Goal: Transaction & Acquisition: Purchase product/service

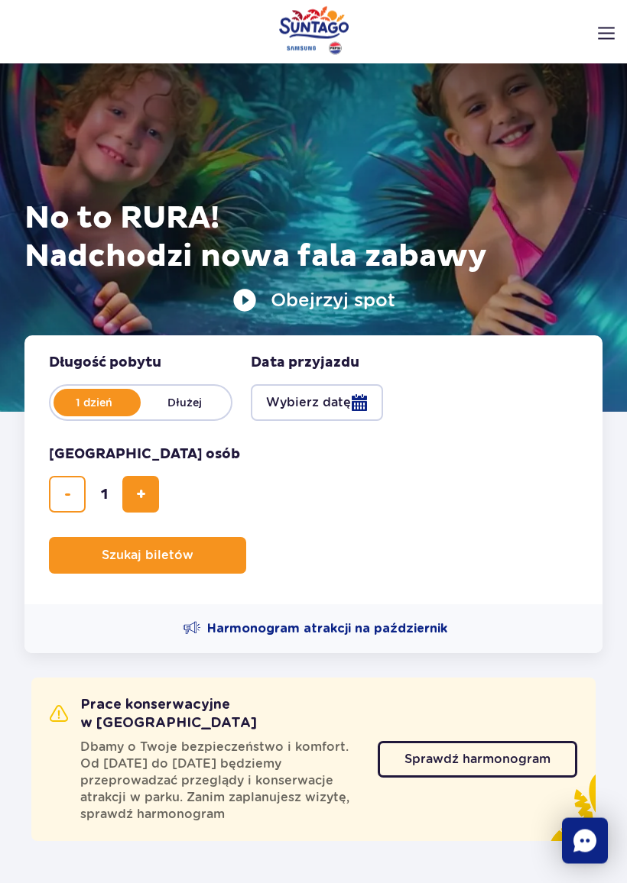
scroll to position [70, 0]
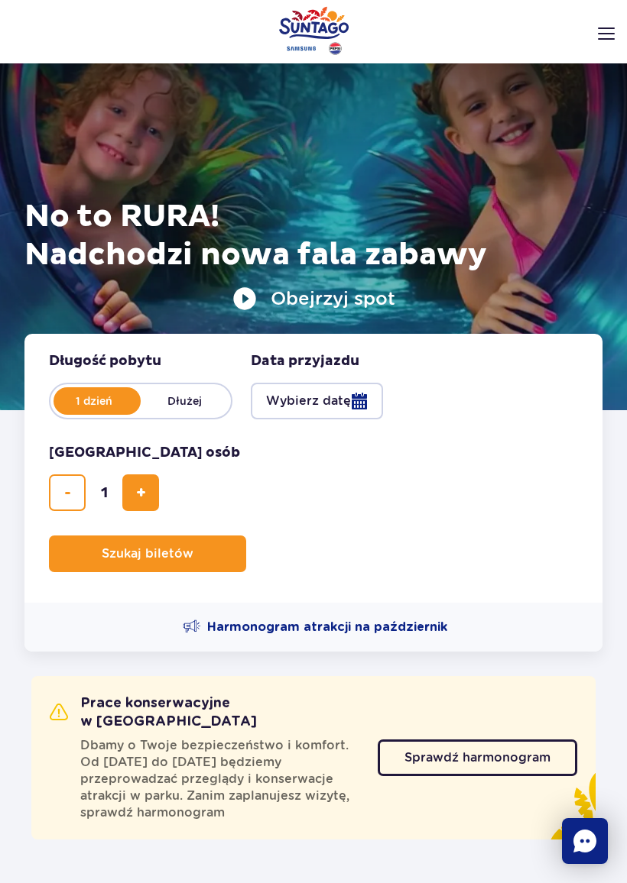
click at [344, 396] on button "Wybierz datę" at bounding box center [317, 401] width 132 height 37
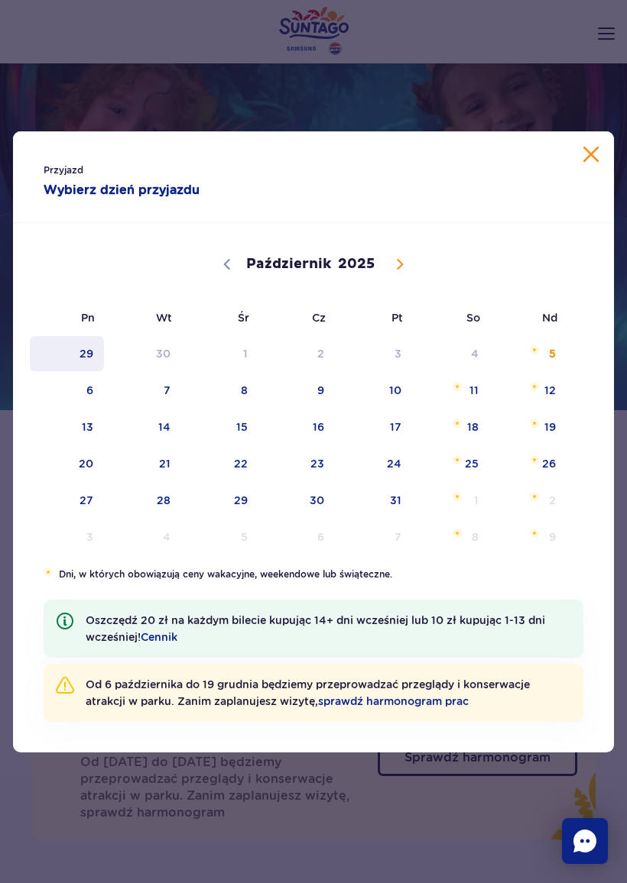
click at [79, 369] on span "29" at bounding box center [66, 353] width 77 height 35
click at [89, 394] on span "6" at bounding box center [66, 390] width 77 height 35
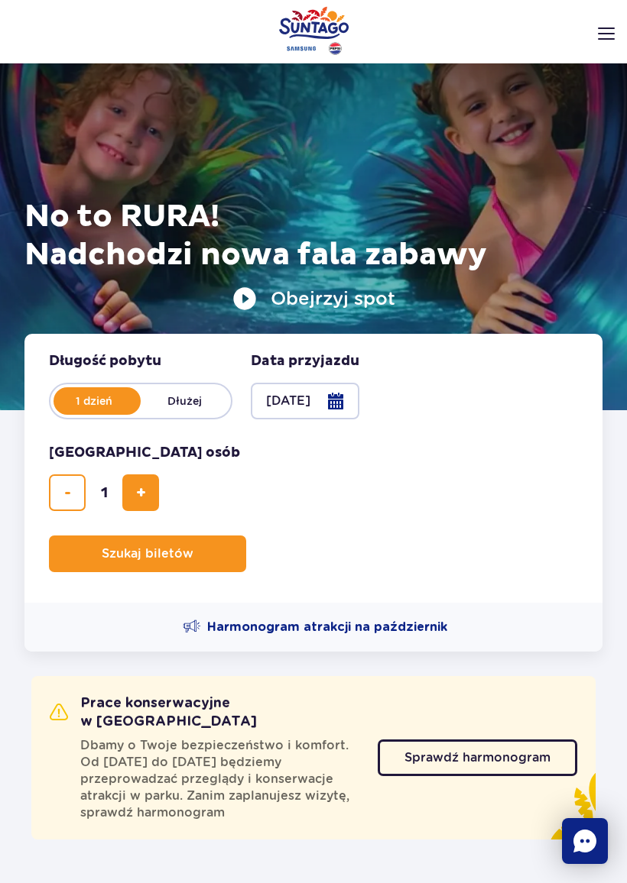
click at [134, 506] on button "dodaj bilet" at bounding box center [140, 492] width 37 height 37
type input "2"
click at [184, 559] on span "Szukaj biletów" at bounding box center [148, 554] width 92 height 14
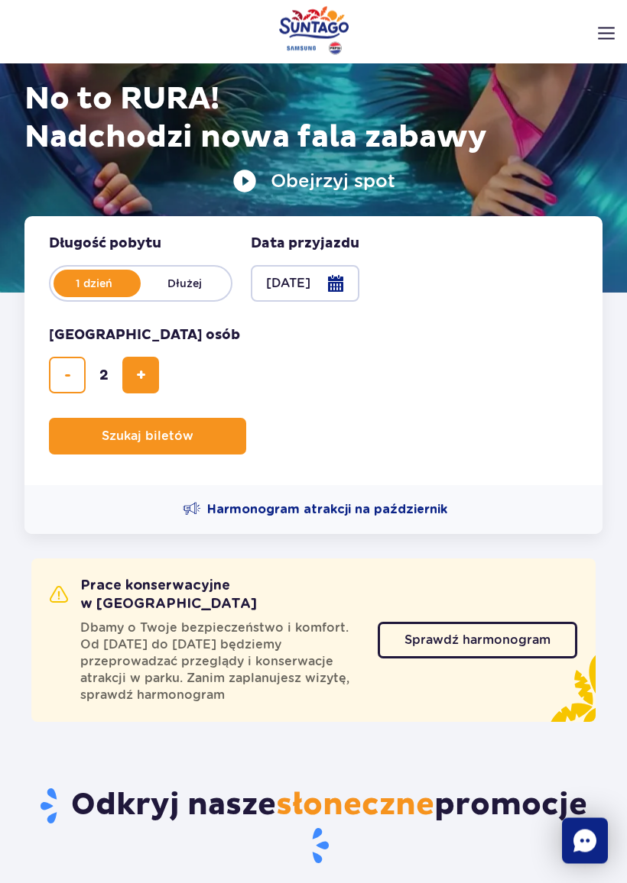
scroll to position [186, 0]
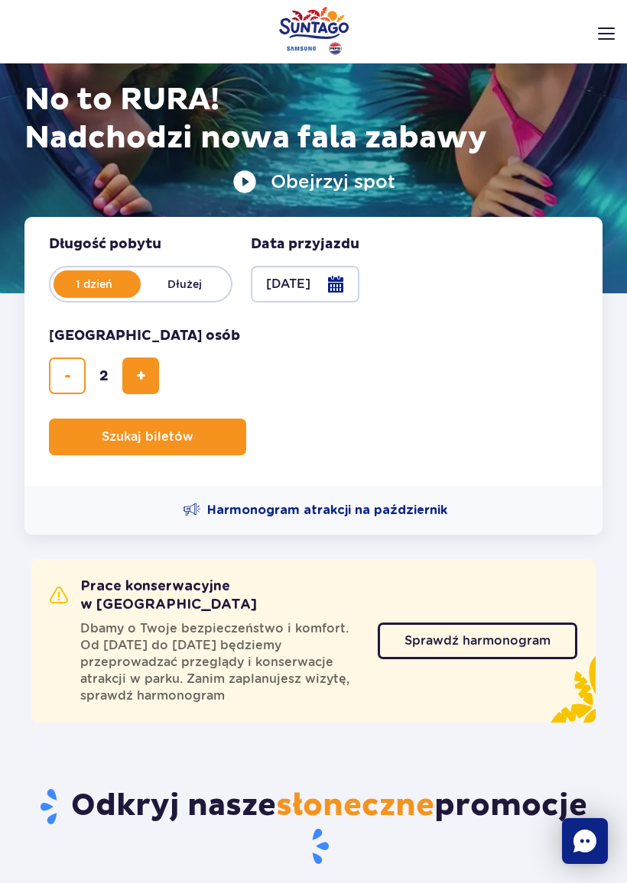
click at [219, 427] on button "Szukaj biletów" at bounding box center [147, 437] width 197 height 37
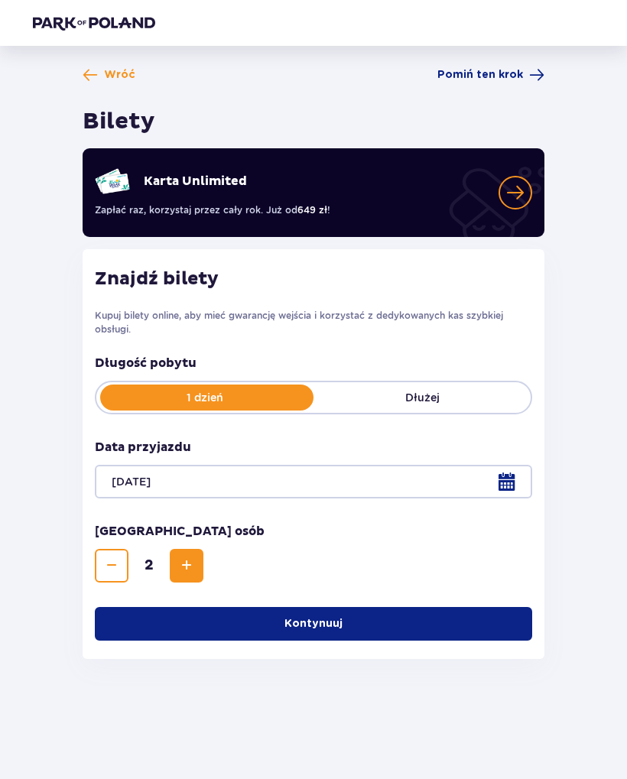
click at [305, 637] on button "Kontynuuj" at bounding box center [313, 624] width 437 height 34
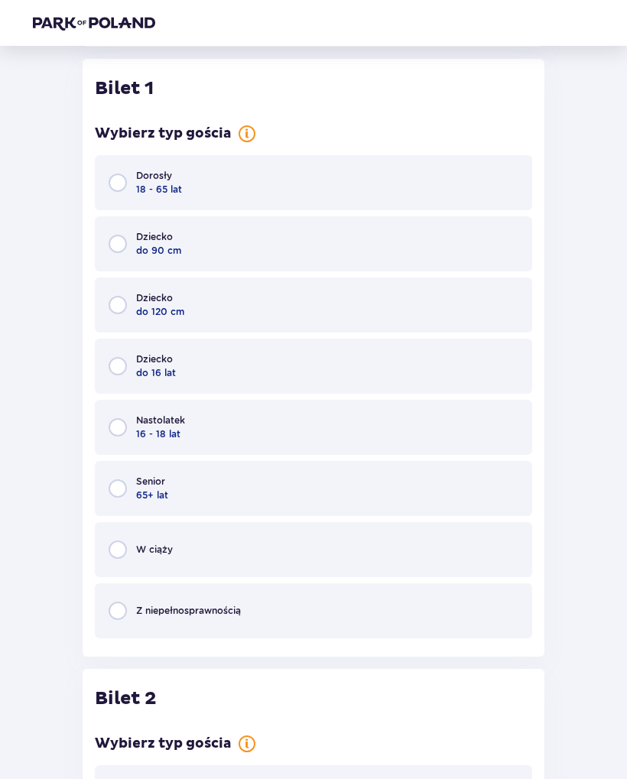
scroll to position [613, 0]
click at [121, 186] on input "radio" at bounding box center [118, 182] width 18 height 18
radio input "true"
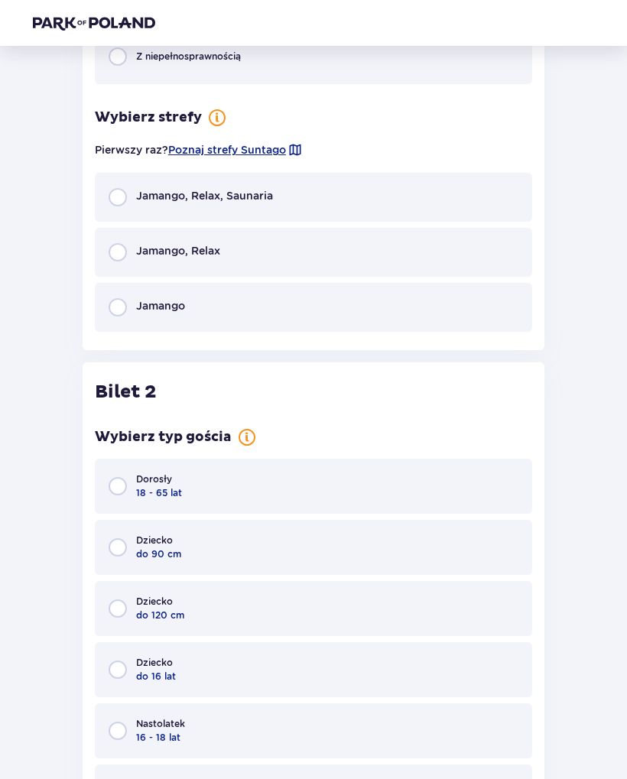
scroll to position [1164, 0]
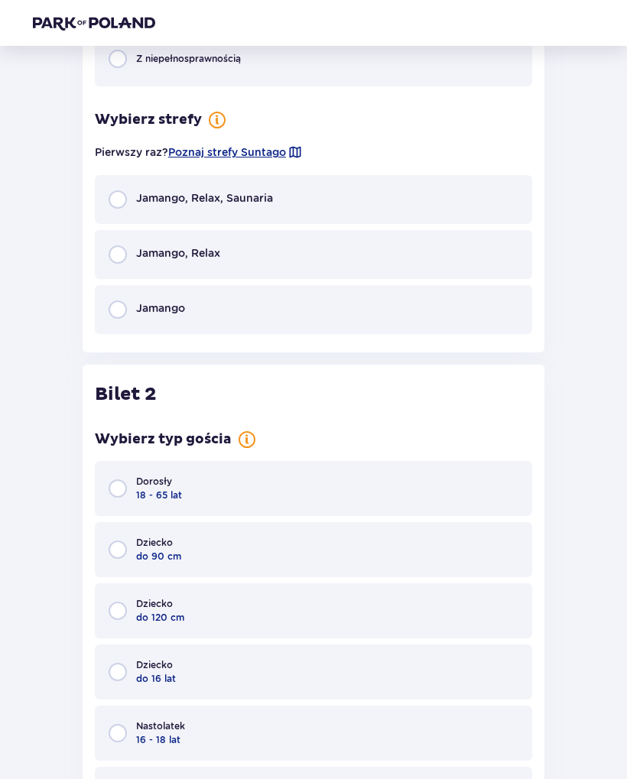
click at [118, 209] on input "radio" at bounding box center [118, 199] width 18 height 18
radio input "true"
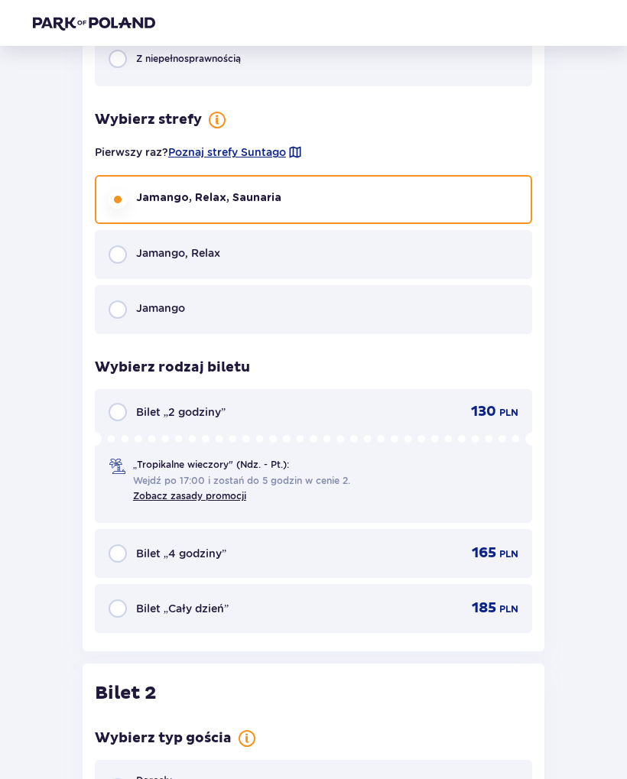
click at [124, 260] on input "radio" at bounding box center [118, 254] width 18 height 18
radio input "true"
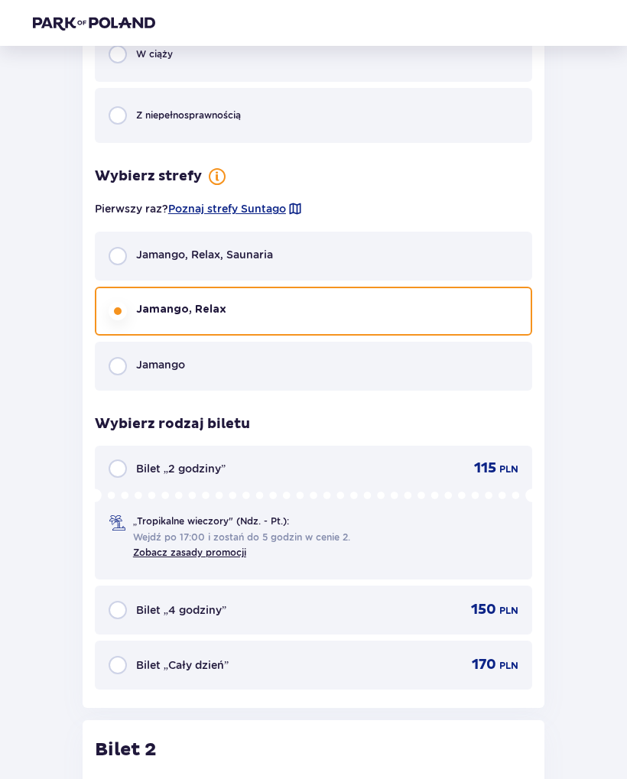
click at [124, 370] on input "radio" at bounding box center [118, 367] width 18 height 18
radio input "true"
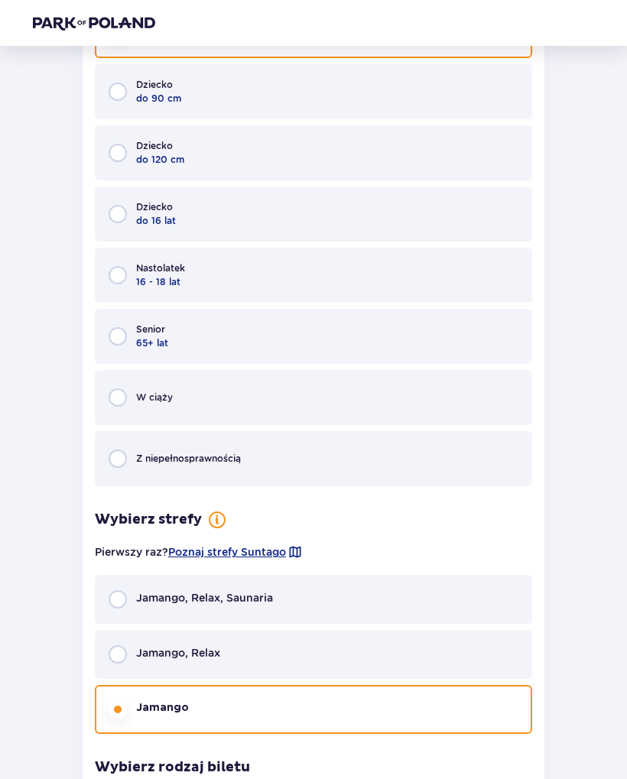
click at [114, 600] on input "radio" at bounding box center [118, 600] width 18 height 18
radio input "true"
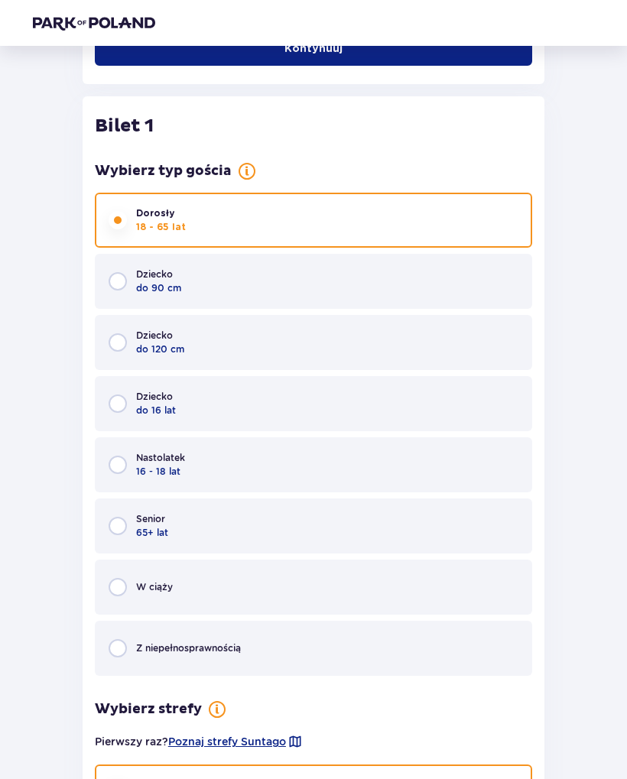
scroll to position [574, 0]
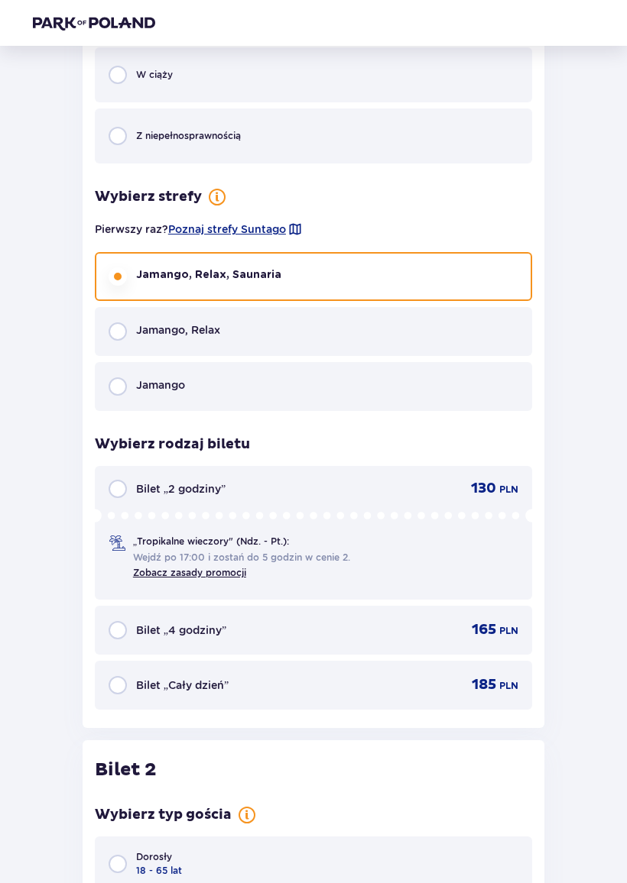
click at [110, 688] on input "radio" at bounding box center [118, 686] width 18 height 18
radio input "true"
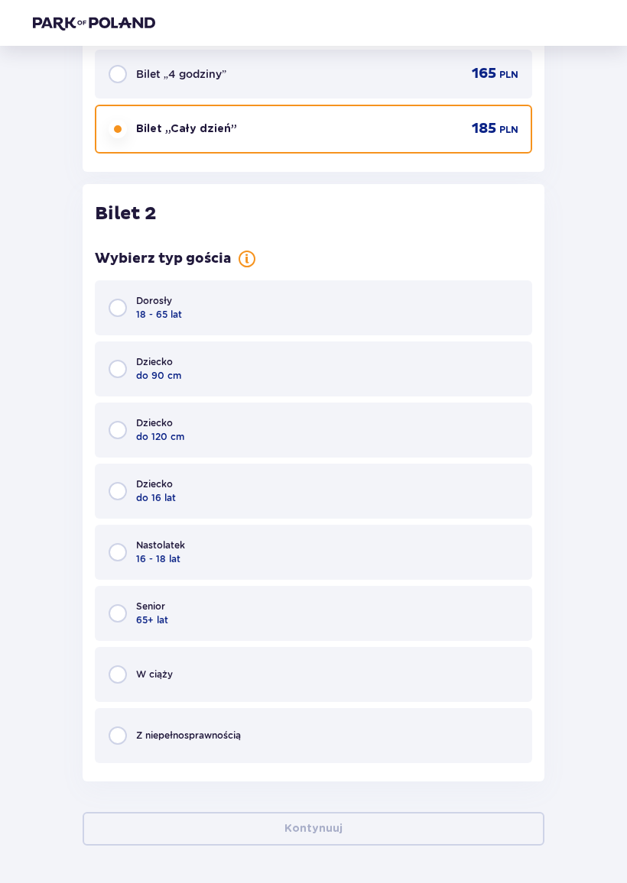
scroll to position [1694, 0]
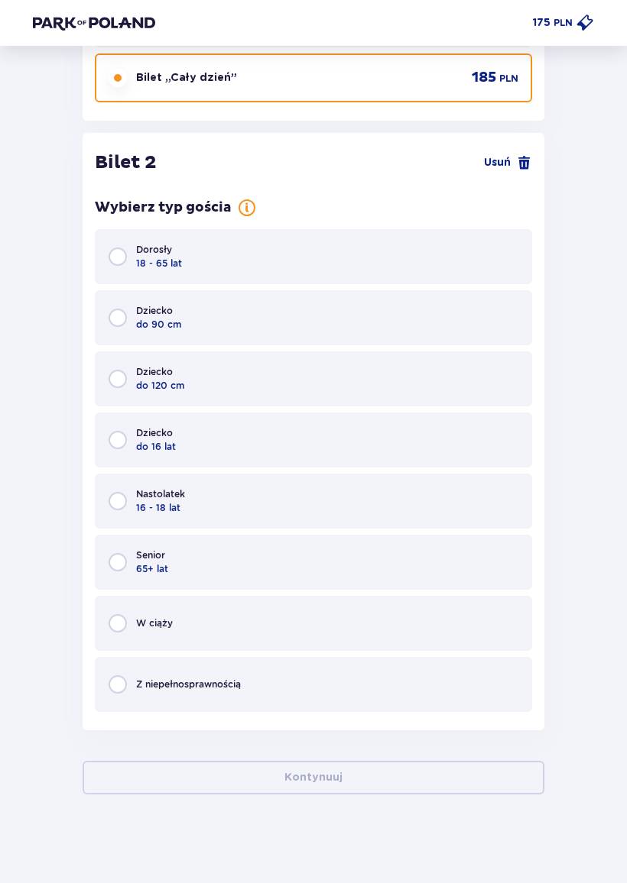
click at [119, 277] on div "Dorosły 18 - 65 lat" at bounding box center [313, 256] width 437 height 55
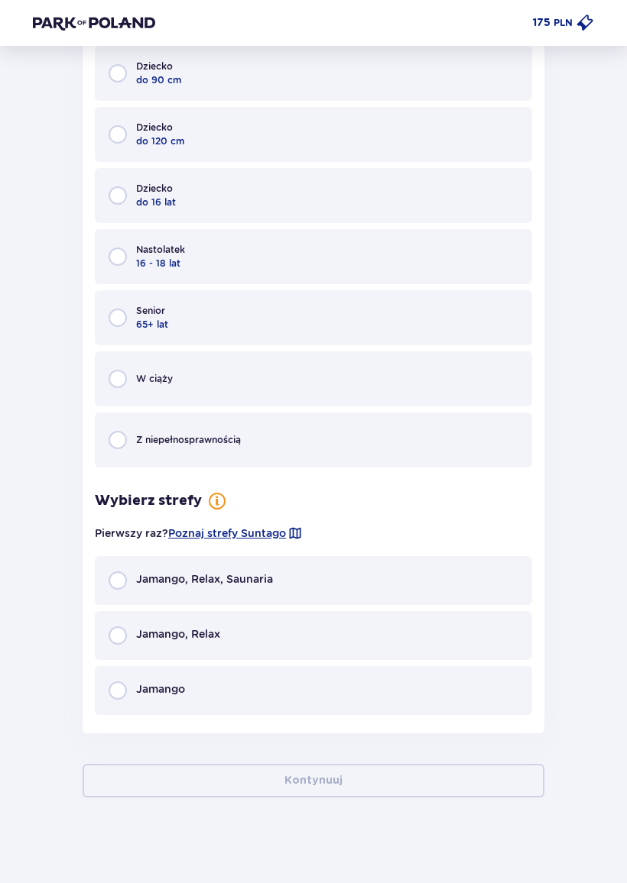
scroll to position [1942, 0]
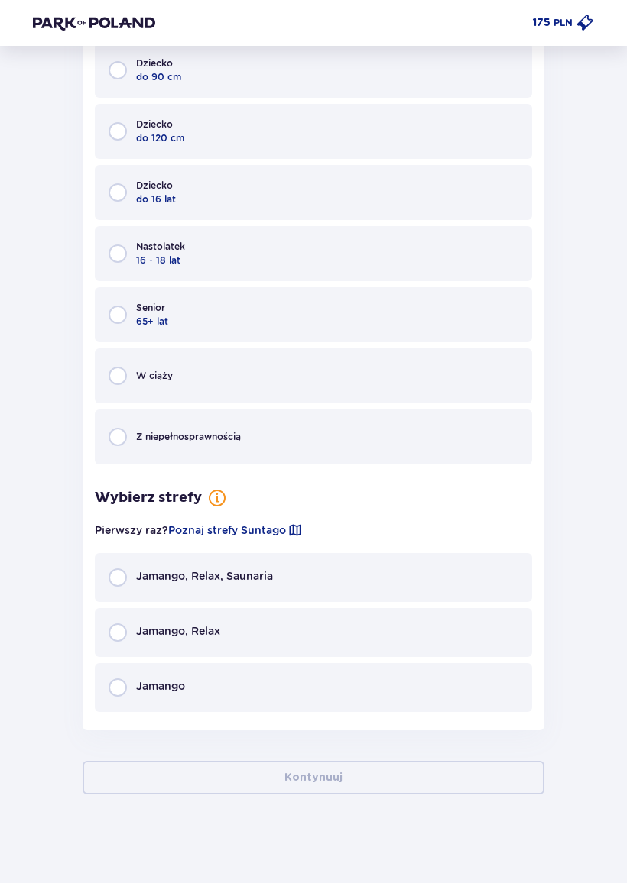
click at [103, 582] on div "Jamango, Relax, Saunaria" at bounding box center [313, 577] width 437 height 49
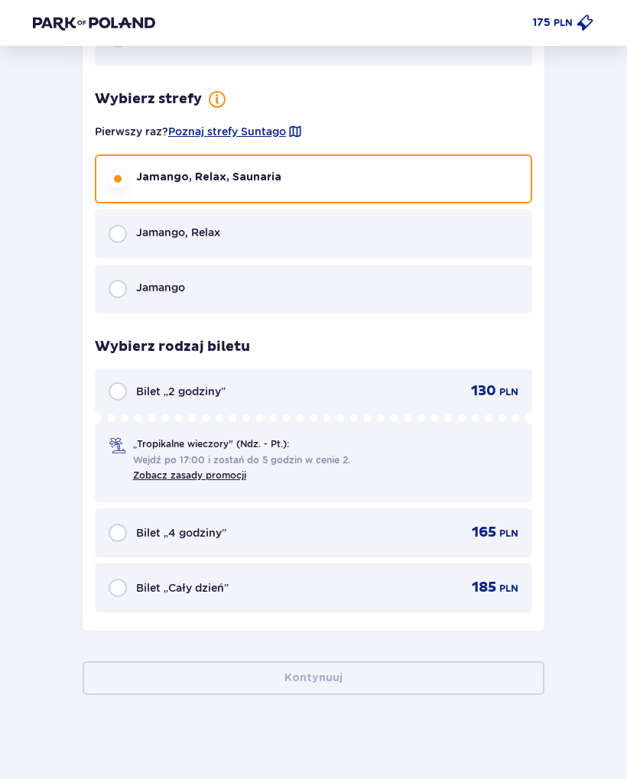
scroll to position [2342, 0]
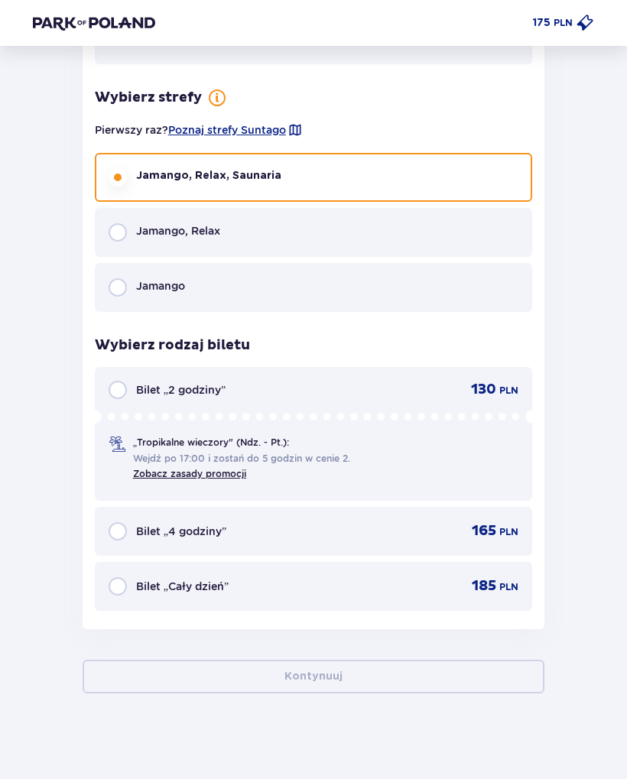
click at [118, 585] on input "radio" at bounding box center [118, 586] width 18 height 18
radio input "true"
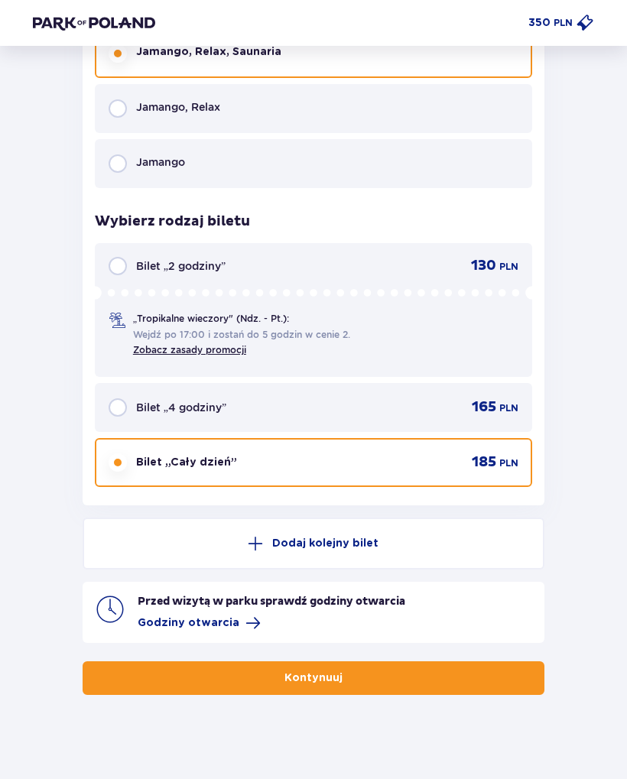
scroll to position [2467, 0]
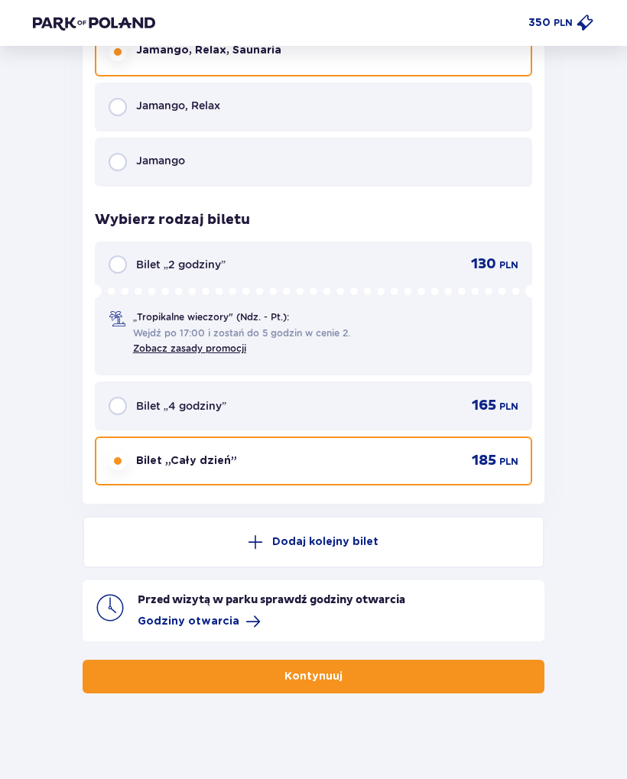
click at [322, 669] on p "Kontynuuj" at bounding box center [313, 676] width 58 height 15
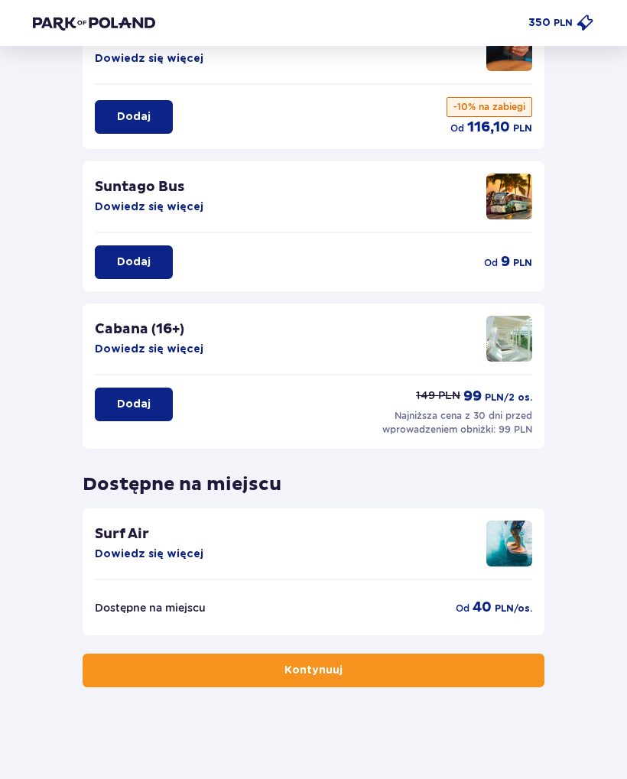
click at [312, 674] on p "Kontynuuj" at bounding box center [313, 669] width 58 height 15
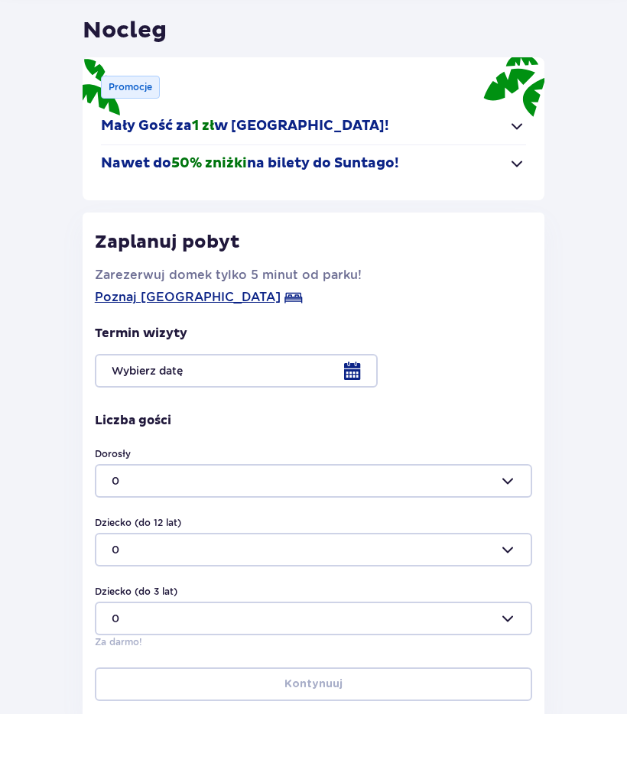
scroll to position [175, 0]
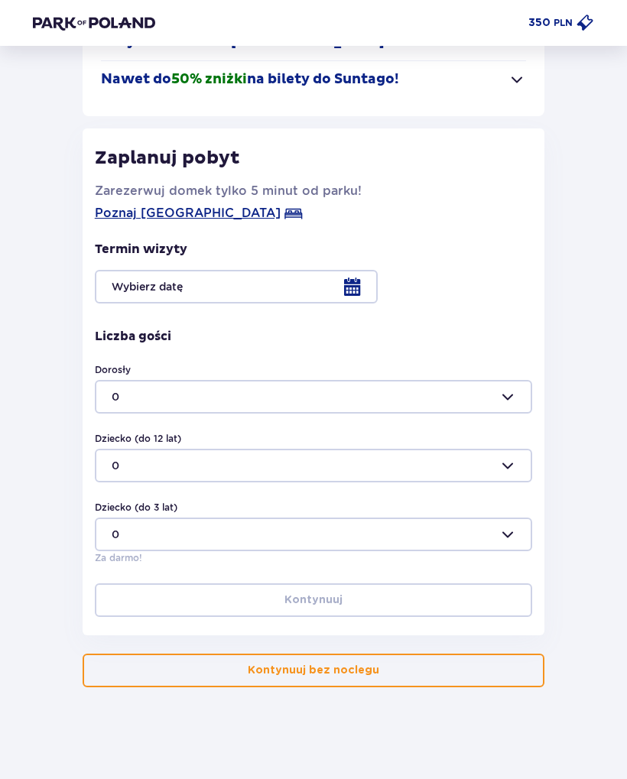
click at [295, 666] on p "Kontynuuj bez noclegu" at bounding box center [313, 669] width 131 height 15
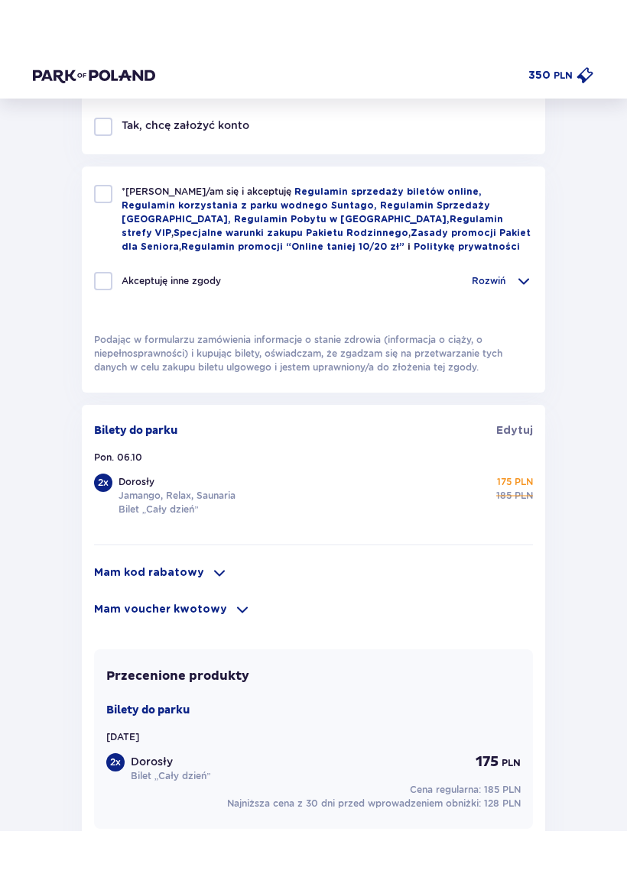
scroll to position [691, 0]
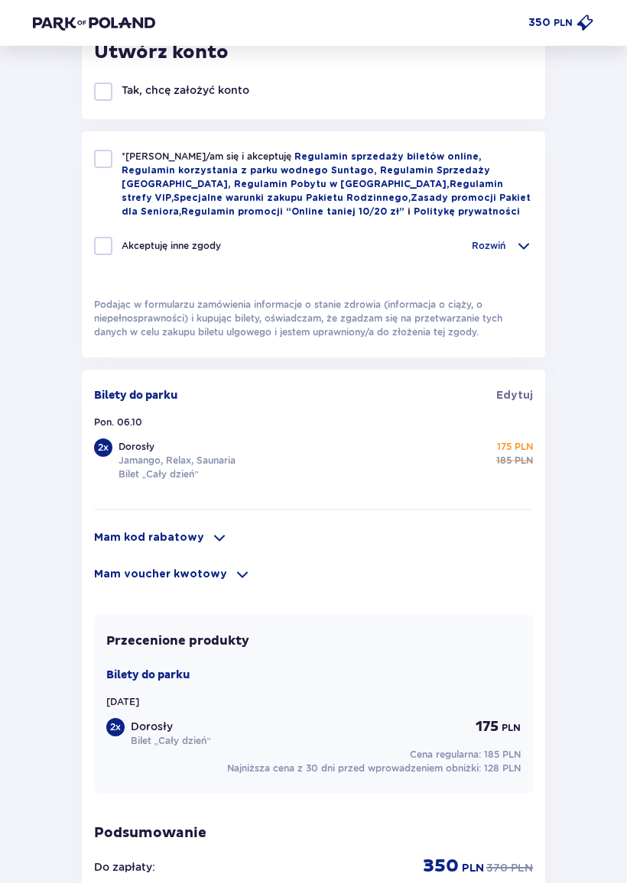
click at [177, 547] on div "Mam kod rabatowy" at bounding box center [313, 538] width 439 height 18
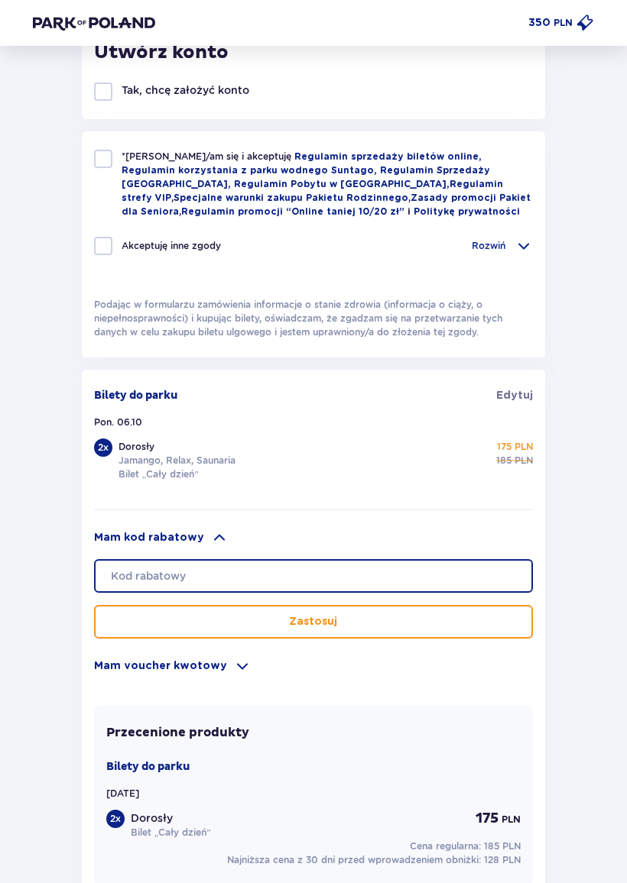
click at [235, 585] on input "text" at bounding box center [313, 576] width 439 height 34
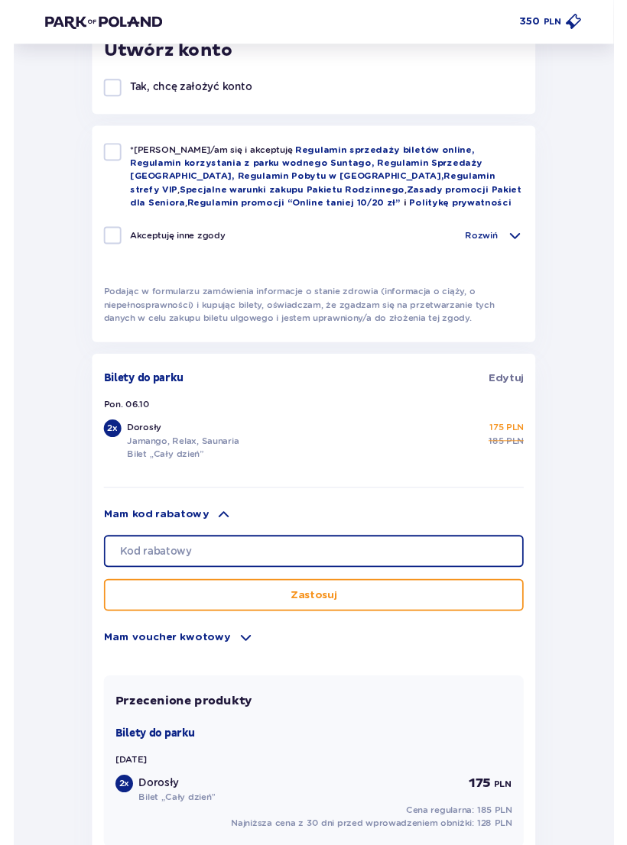
scroll to position [690, 0]
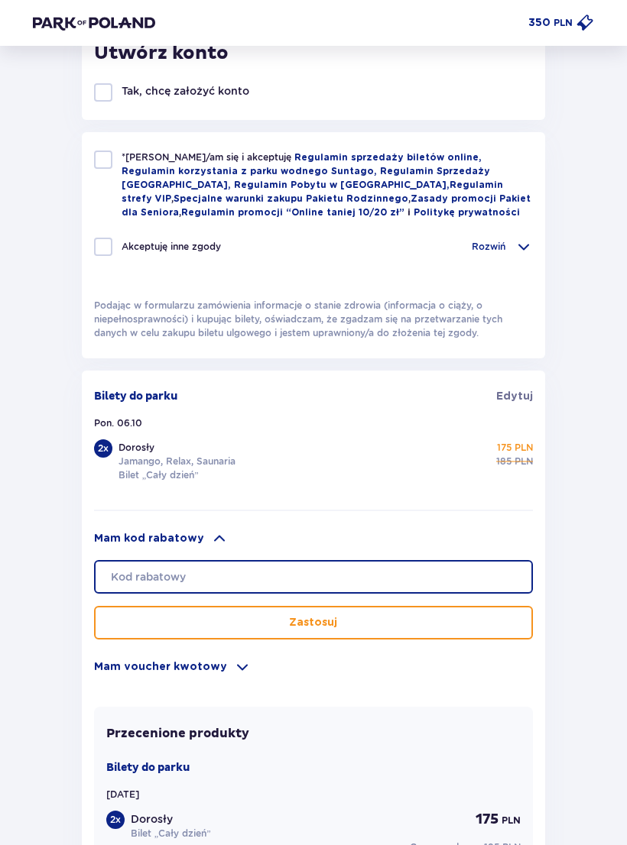
type input "S"
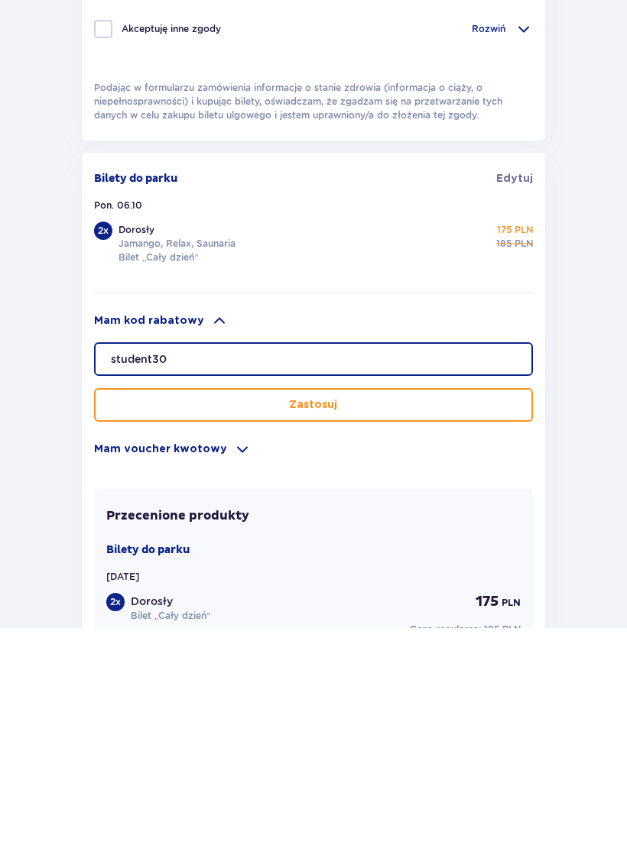
type input "student30"
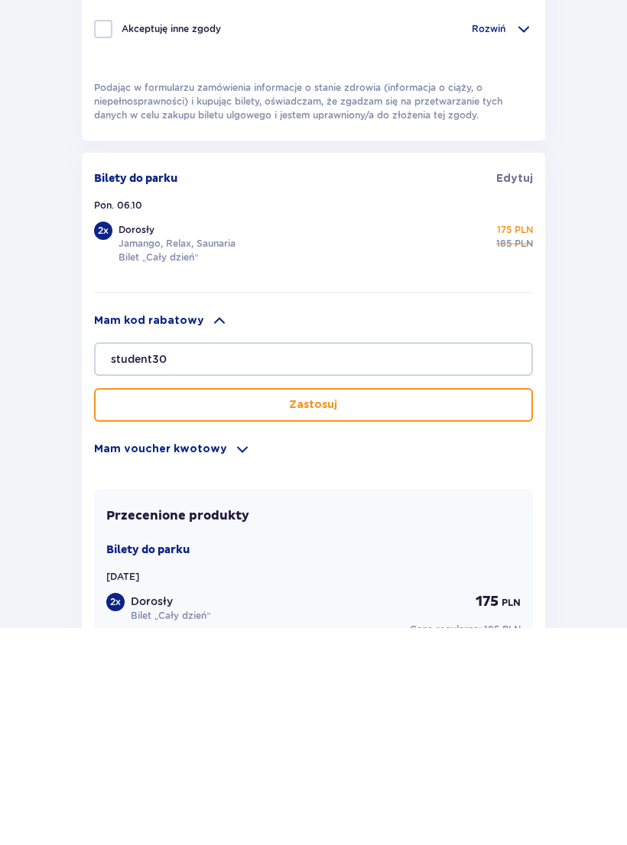
click at [429, 606] on button "Zastosuj" at bounding box center [313, 623] width 439 height 34
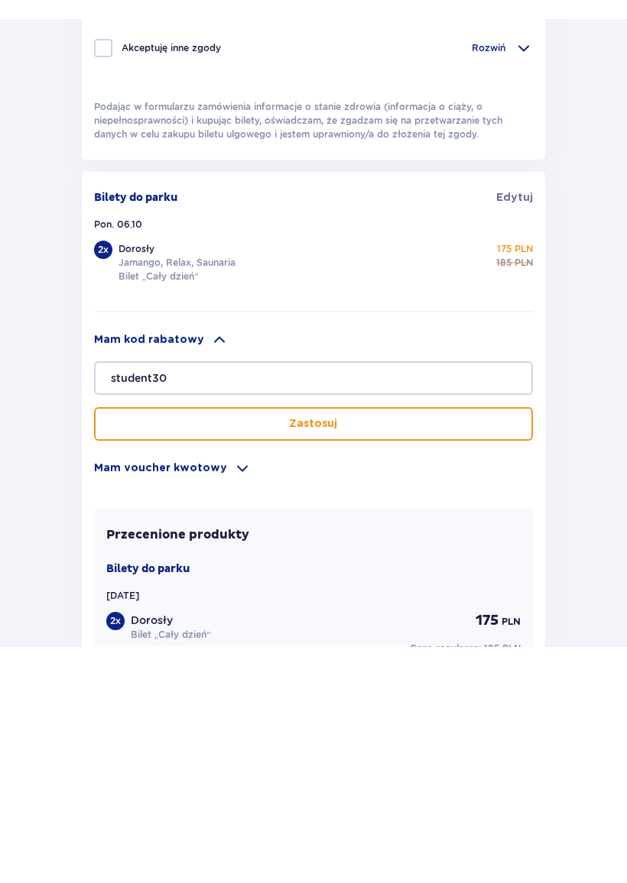
scroll to position [908, 0]
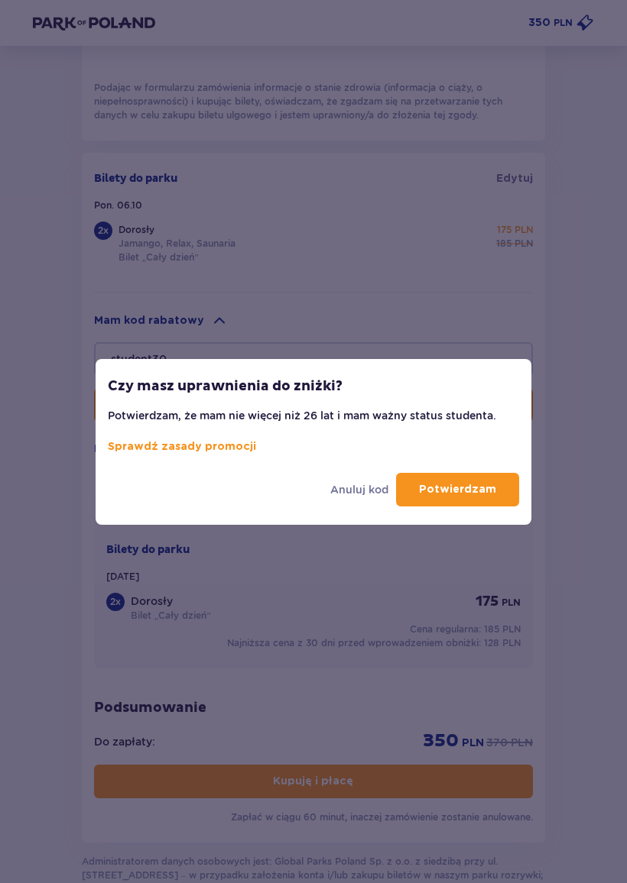
click at [462, 491] on p "Potwierdzam" at bounding box center [457, 489] width 77 height 15
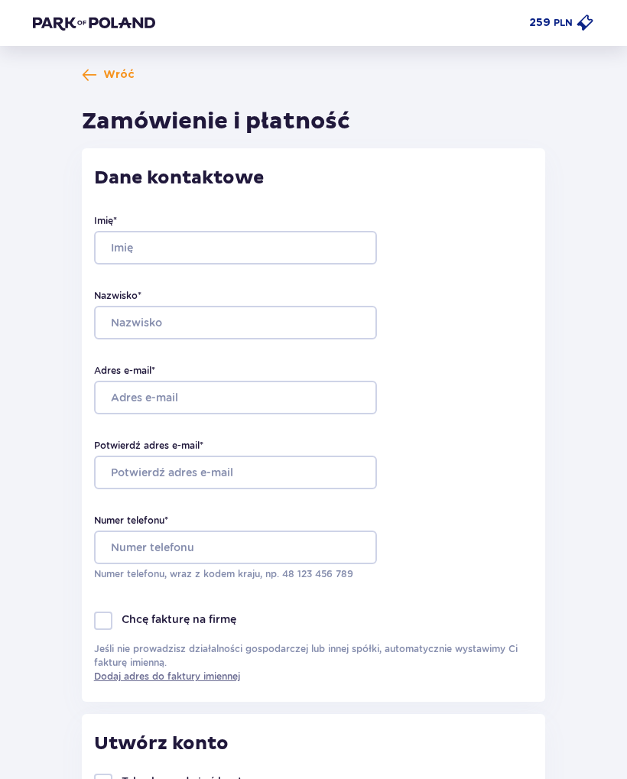
scroll to position [904, 0]
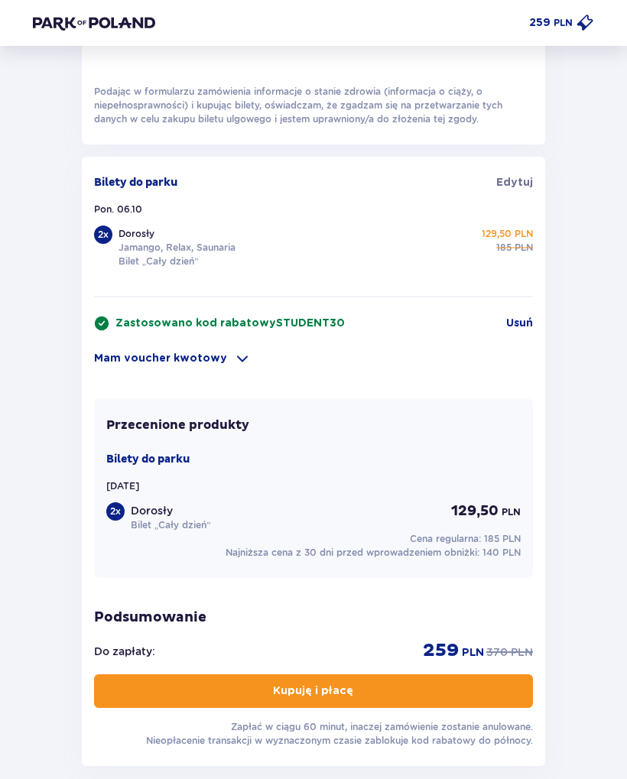
click at [40, 766] on div "Wróć Zamówienie i płatność Dane kontaktowe Imię * Nazwisko * Adres e-mail * Pot…" at bounding box center [313, 5] width 585 height 1685
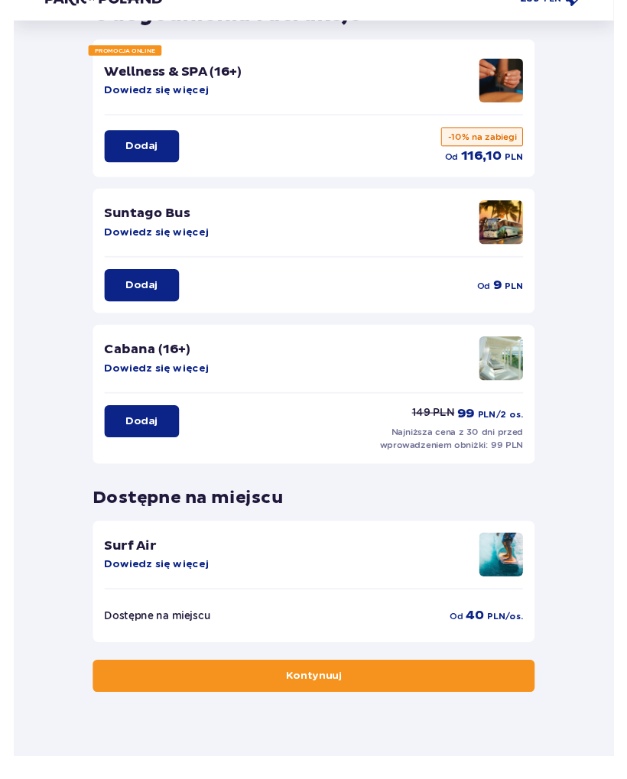
scroll to position [143, 0]
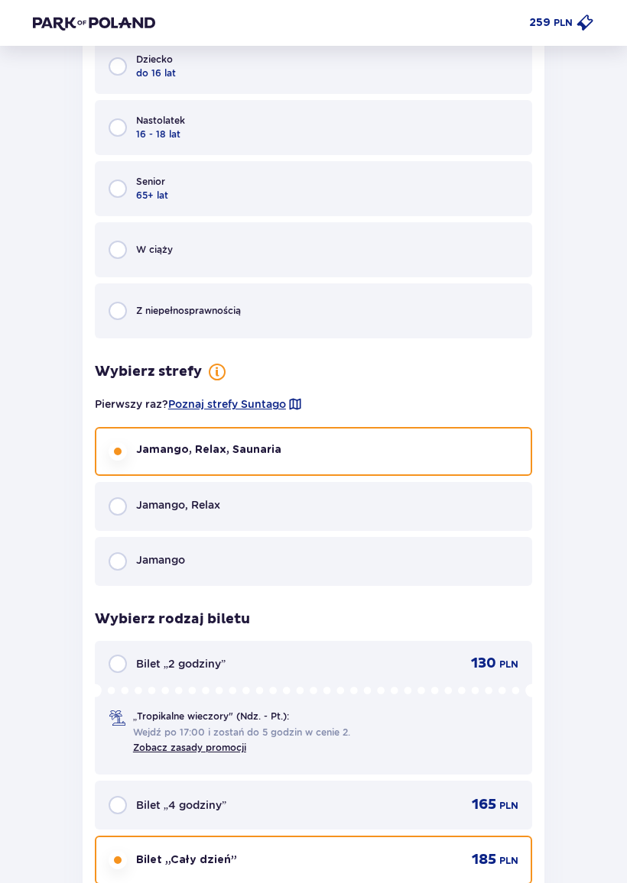
scroll to position [921, 0]
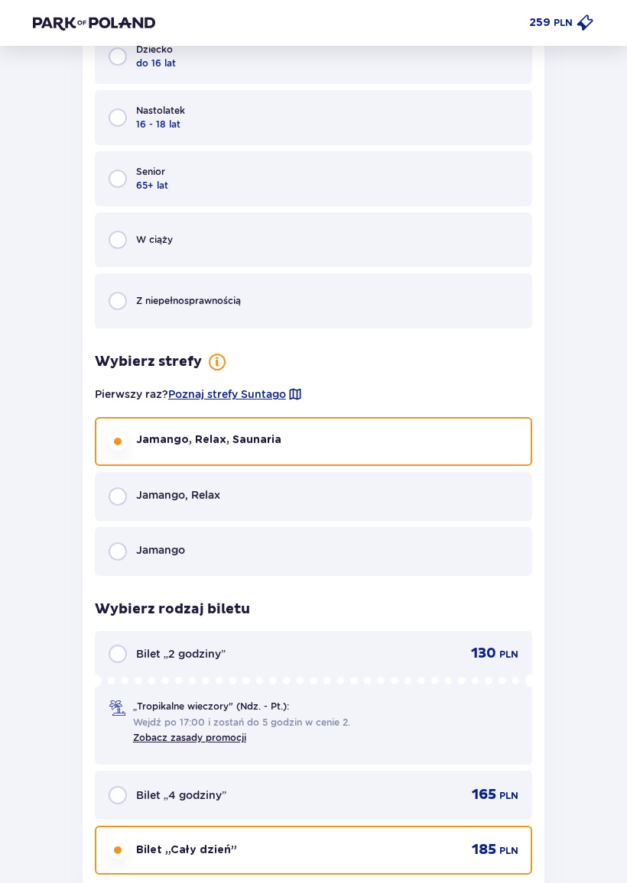
click at [186, 496] on span "Jamango, Relax" at bounding box center [178, 495] width 84 height 15
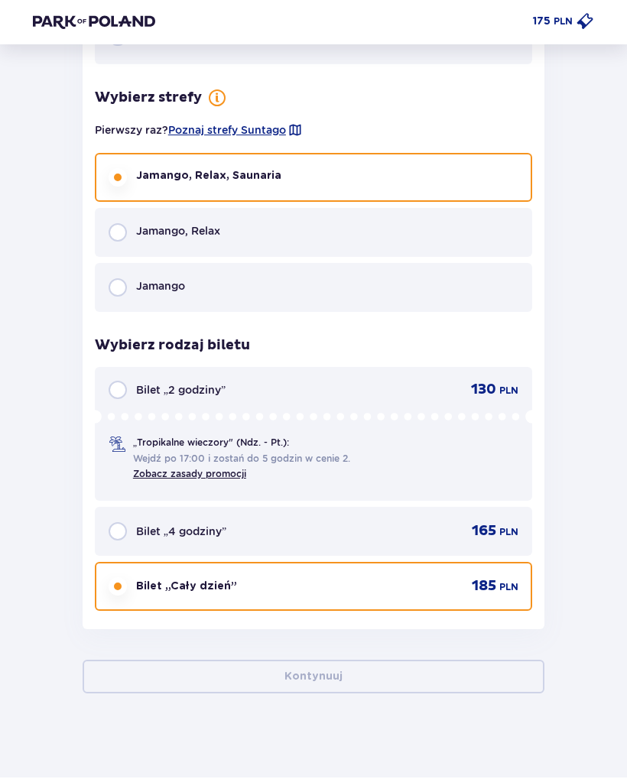
scroll to position [2342, 0]
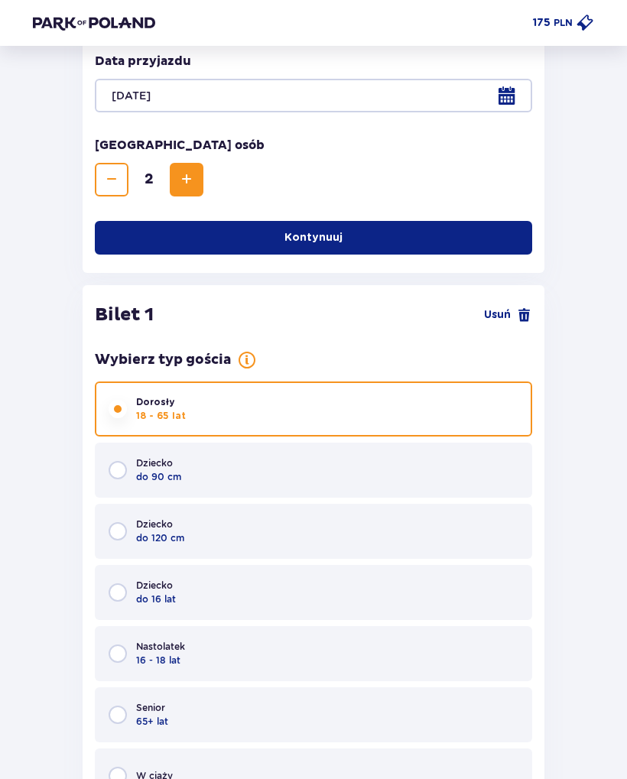
click at [419, 227] on button "Kontynuuj" at bounding box center [313, 239] width 437 height 34
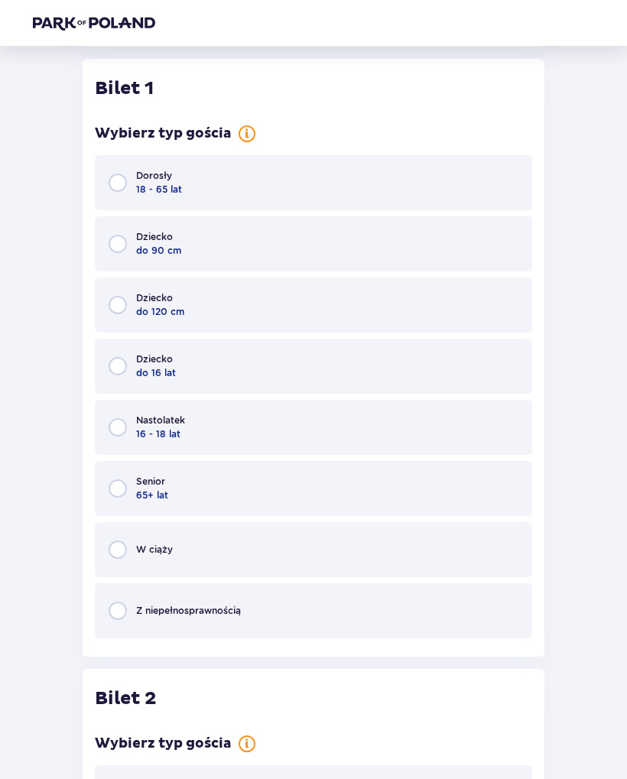
scroll to position [613, 0]
click at [123, 177] on input "radio" at bounding box center [118, 182] width 18 height 18
radio input "true"
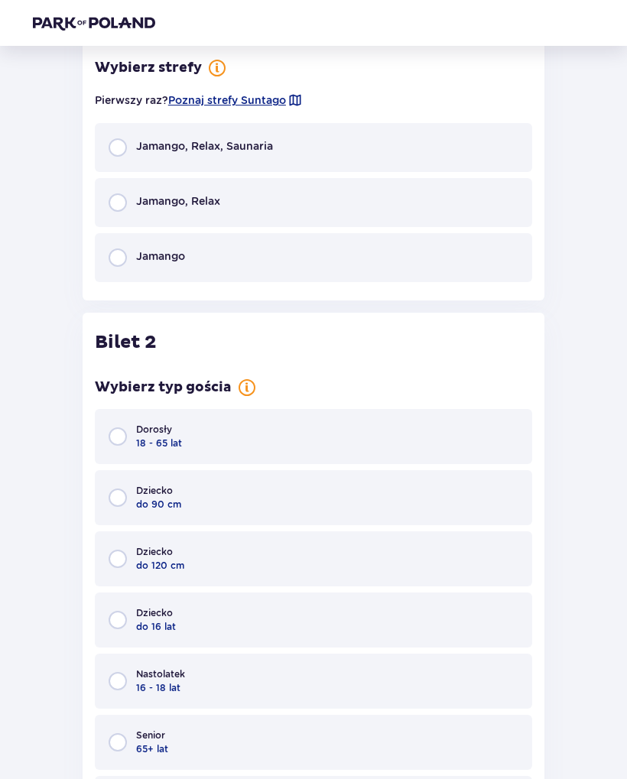
scroll to position [1216, 0]
click at [116, 208] on input "radio" at bounding box center [118, 202] width 18 height 18
radio input "true"
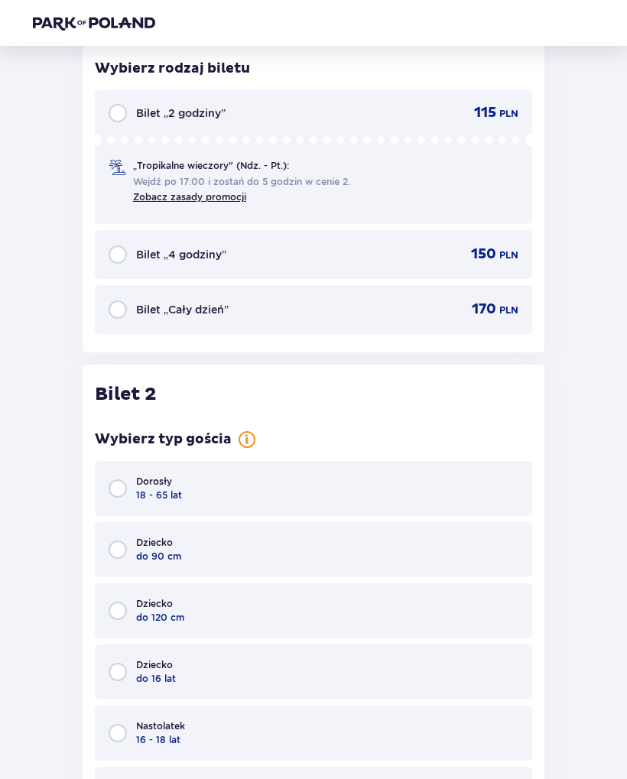
scroll to position [1464, 0]
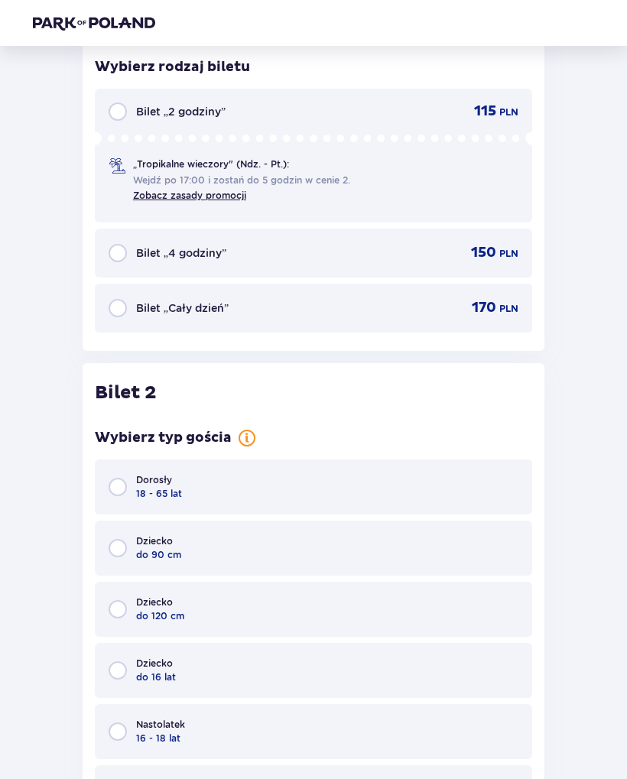
click at [114, 309] on input "radio" at bounding box center [118, 308] width 18 height 18
radio input "true"
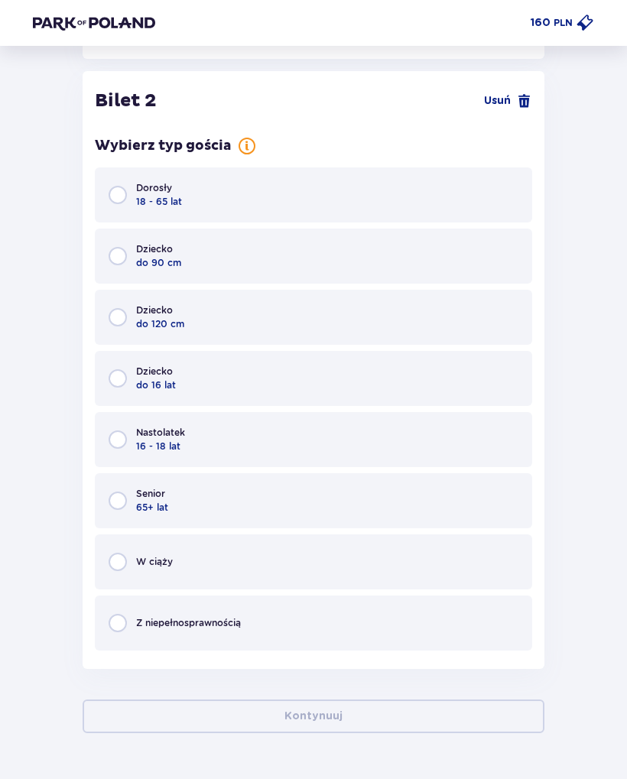
scroll to position [1765, 0]
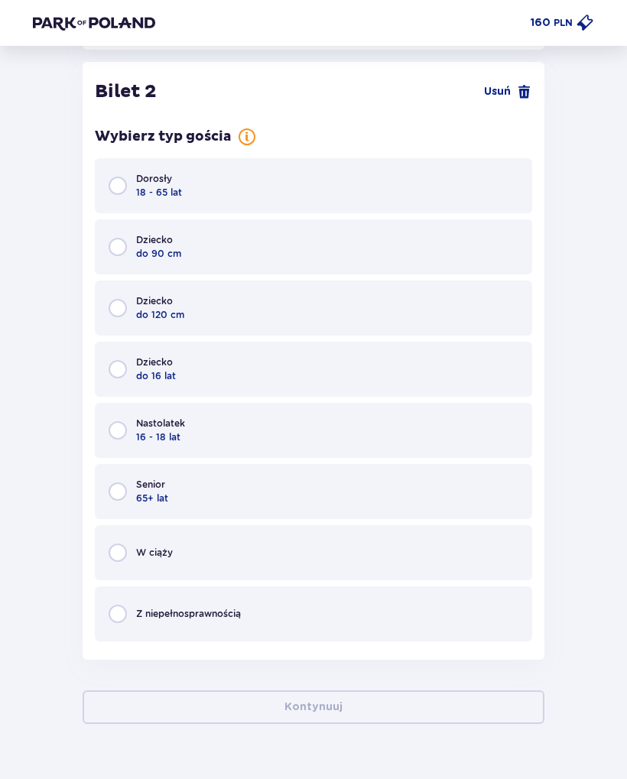
click at [121, 189] on input "radio" at bounding box center [118, 186] width 18 height 18
radio input "true"
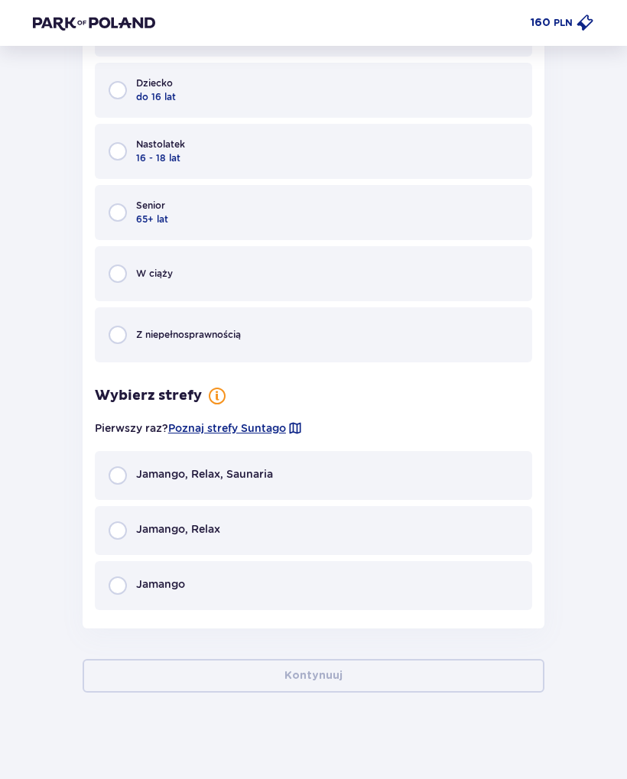
scroll to position [2046, 0]
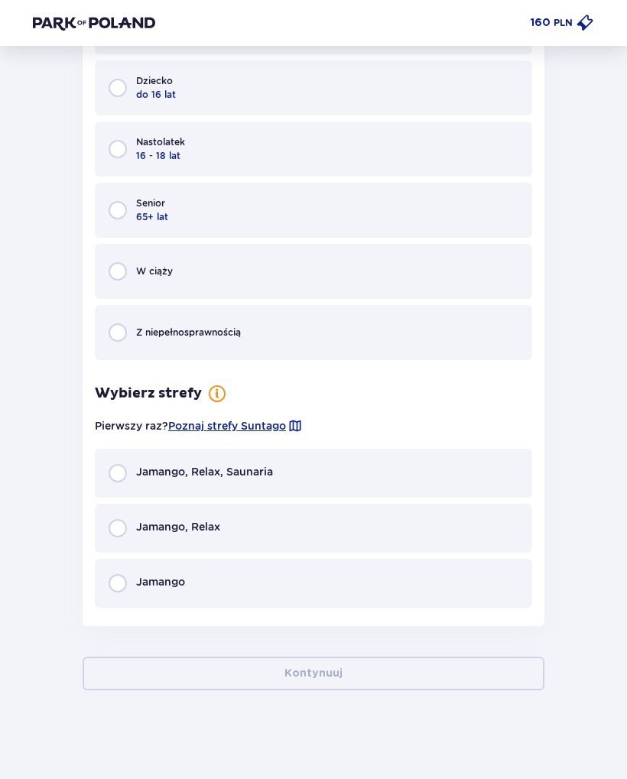
click at [232, 520] on div "Jamango, Relax" at bounding box center [313, 528] width 437 height 49
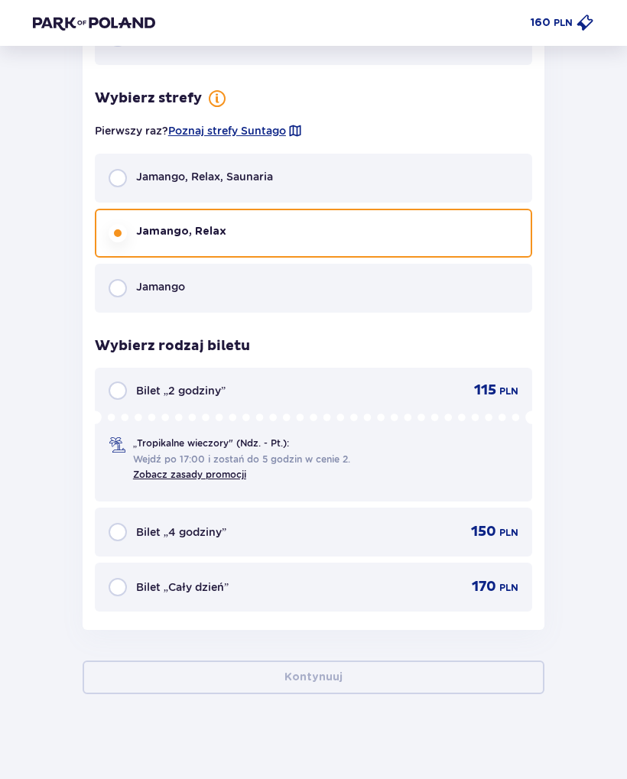
scroll to position [2342, 0]
click at [118, 585] on input "radio" at bounding box center [118, 586] width 18 height 18
radio input "true"
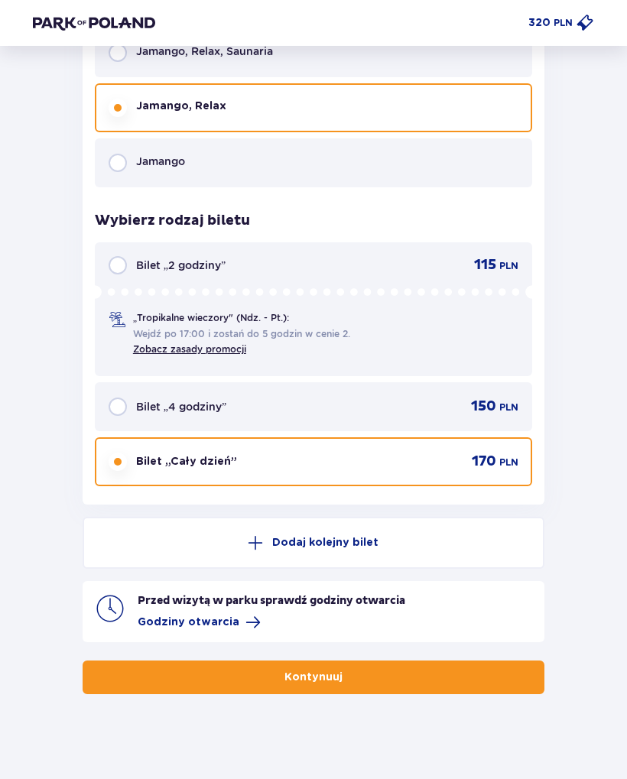
scroll to position [2467, 0]
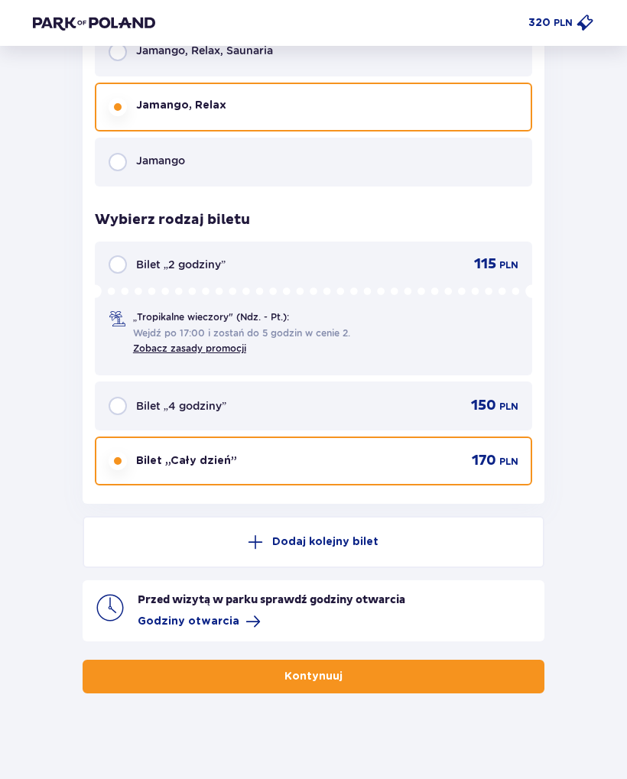
click at [259, 666] on button "Kontynuuj" at bounding box center [314, 676] width 462 height 34
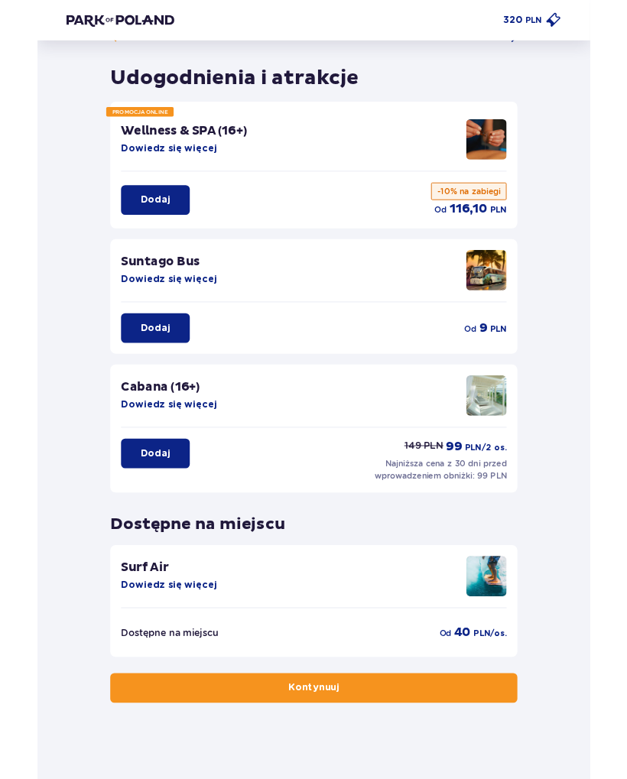
scroll to position [143, 0]
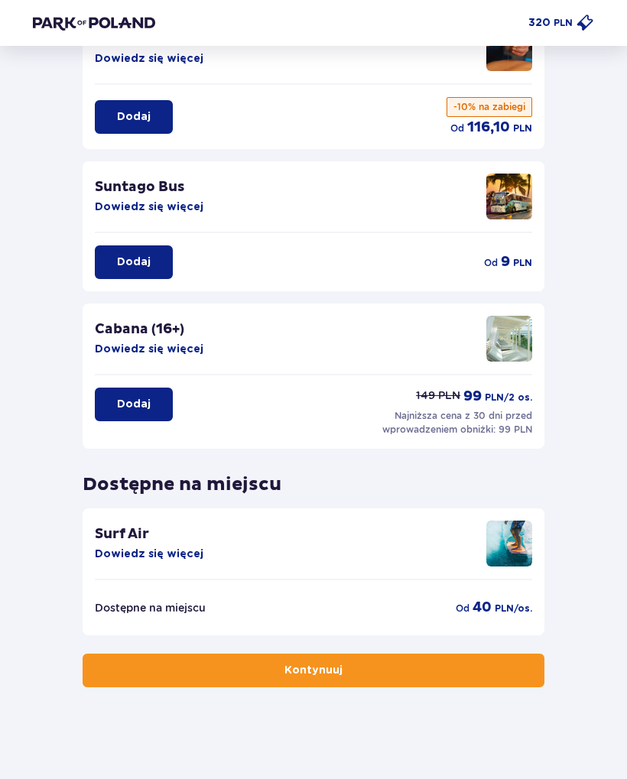
click at [319, 659] on button "Kontynuuj" at bounding box center [314, 670] width 462 height 34
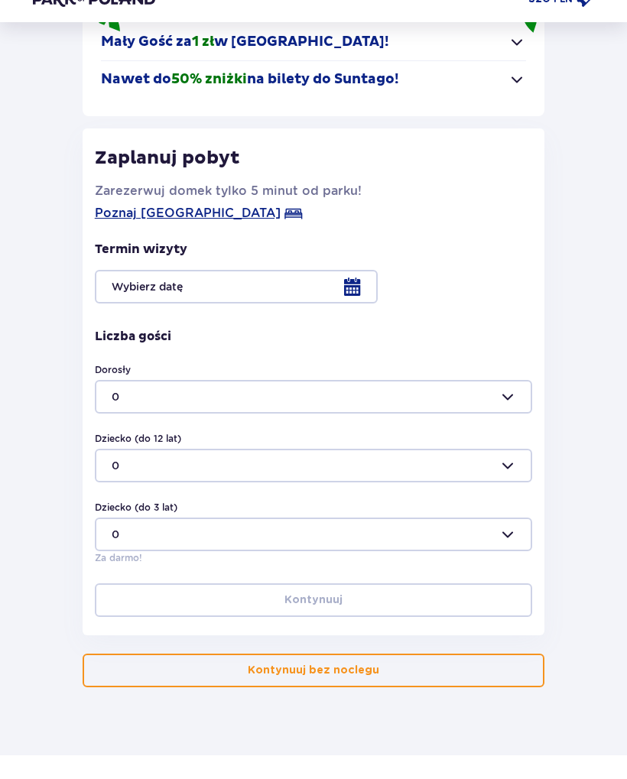
scroll to position [175, 0]
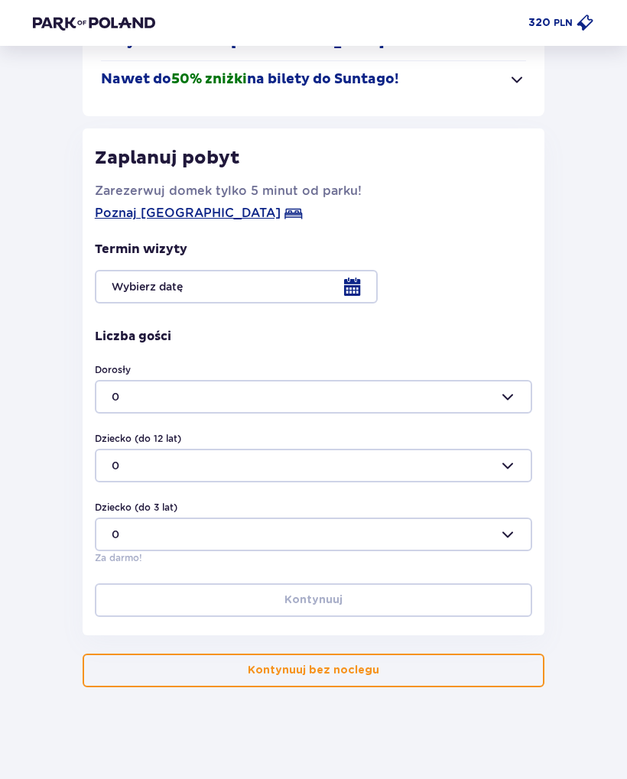
click at [329, 669] on p "Kontynuuj bez noclegu" at bounding box center [313, 669] width 131 height 15
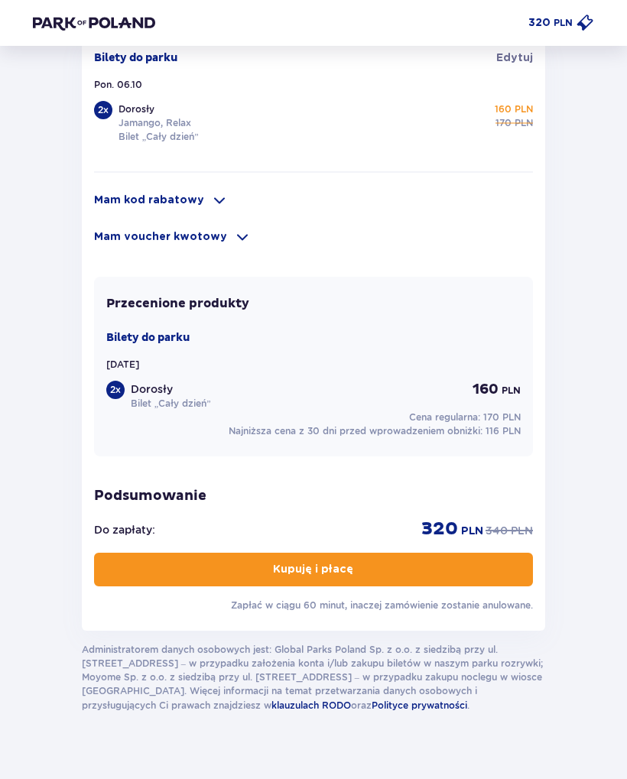
scroll to position [1009, 0]
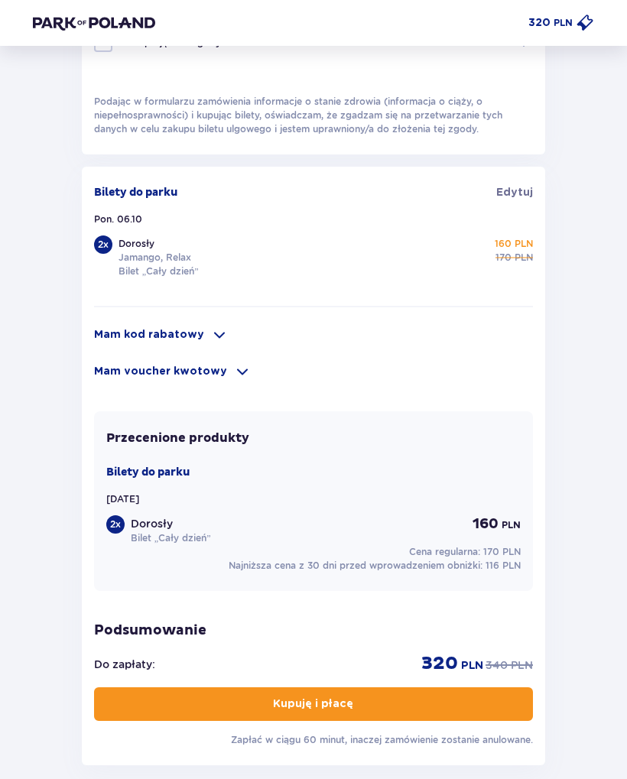
click at [212, 337] on span at bounding box center [219, 335] width 18 height 18
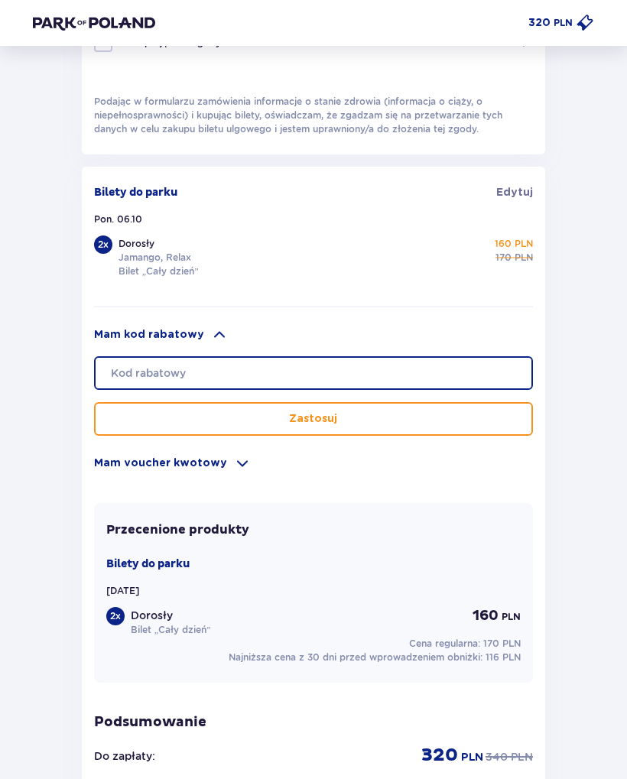
click at [246, 381] on input "text" at bounding box center [313, 373] width 439 height 34
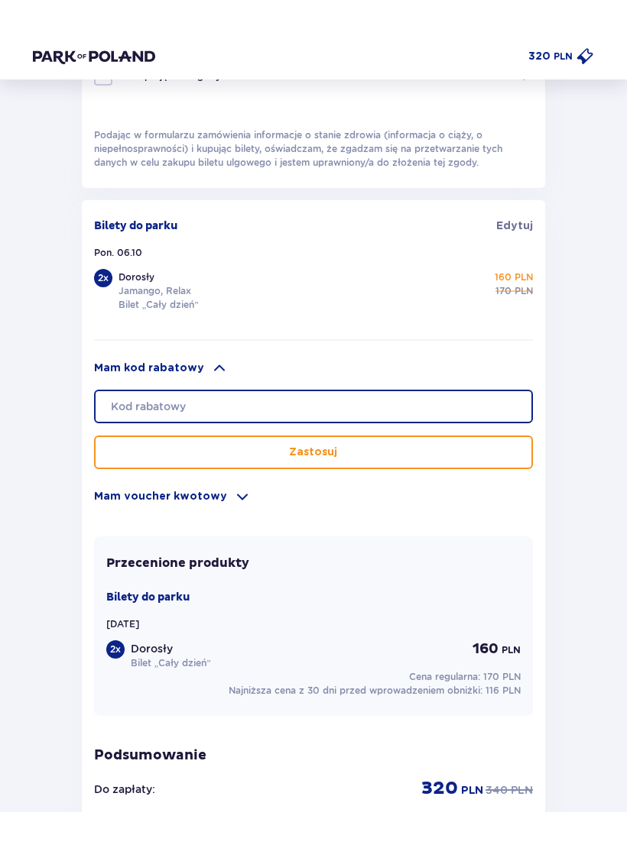
scroll to position [893, 0]
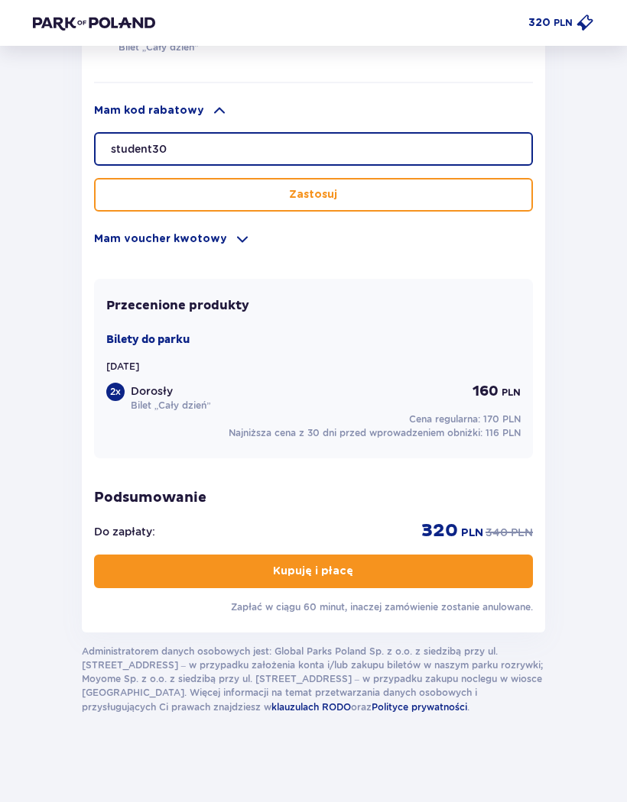
type input "student30"
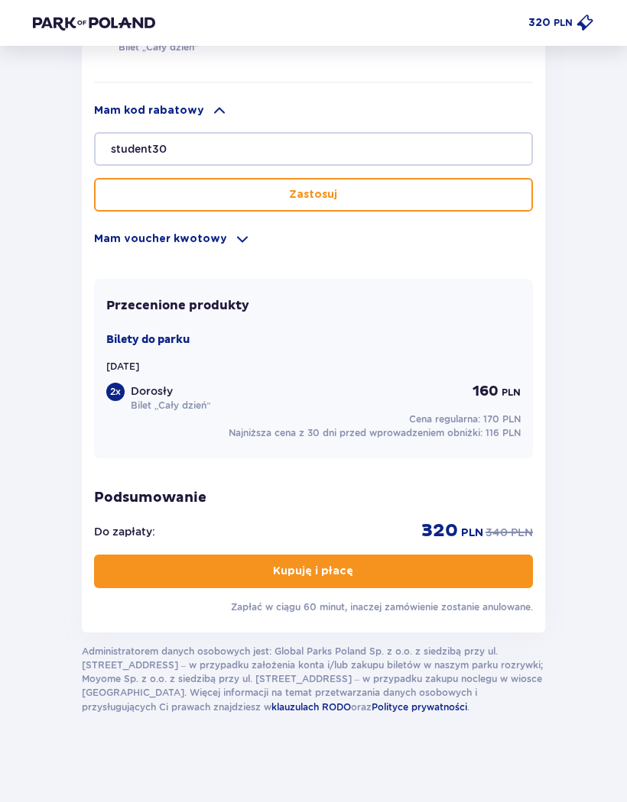
click at [405, 210] on button "Zastosuj" at bounding box center [313, 196] width 439 height 34
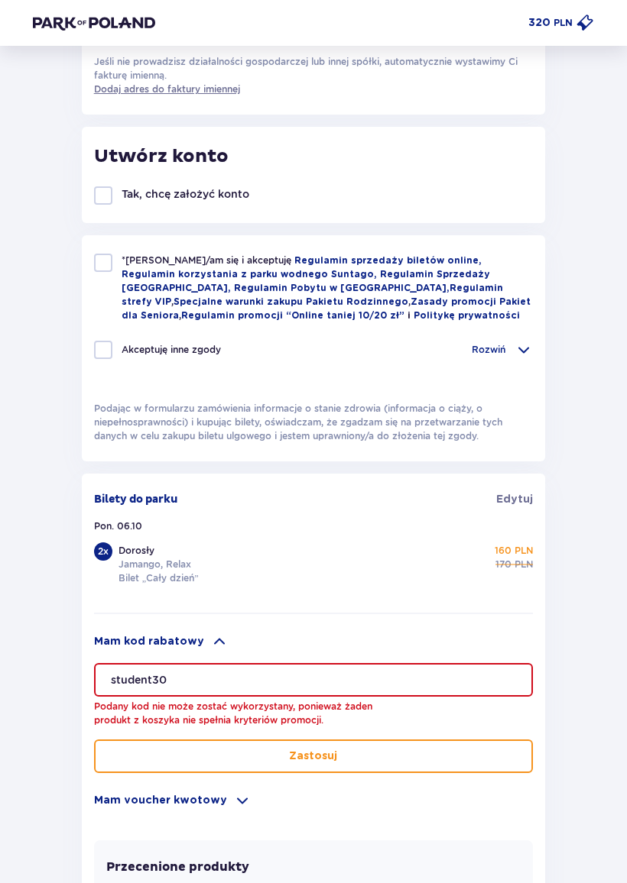
scroll to position [587, 0]
click at [112, 257] on div at bounding box center [103, 263] width 18 height 18
checkbox input "true"
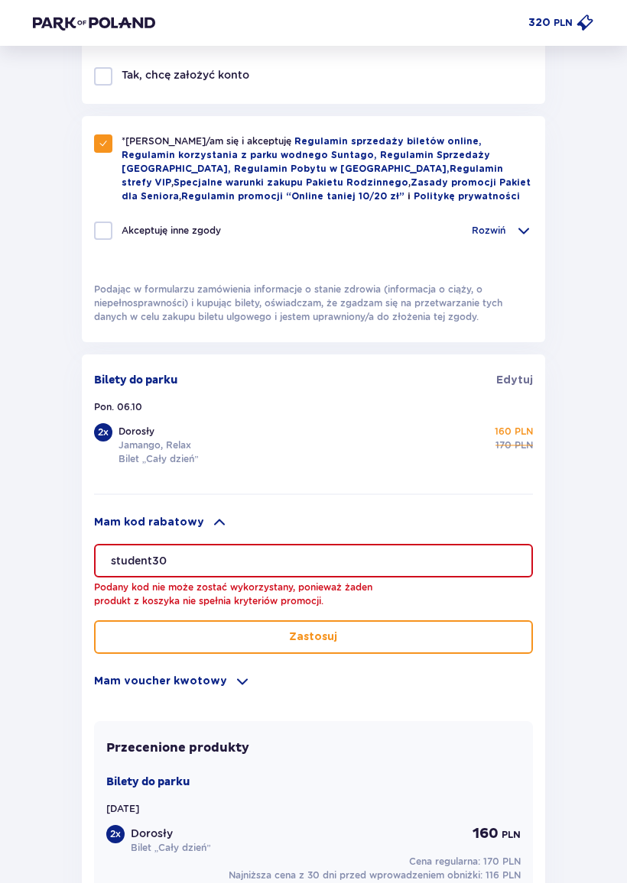
click at [408, 635] on button "Zastosuj" at bounding box center [313, 638] width 439 height 34
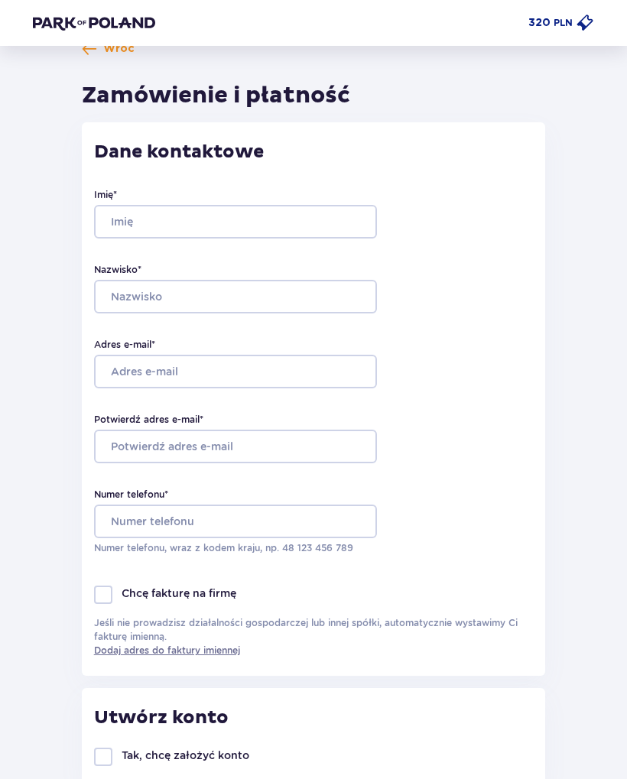
scroll to position [0, 0]
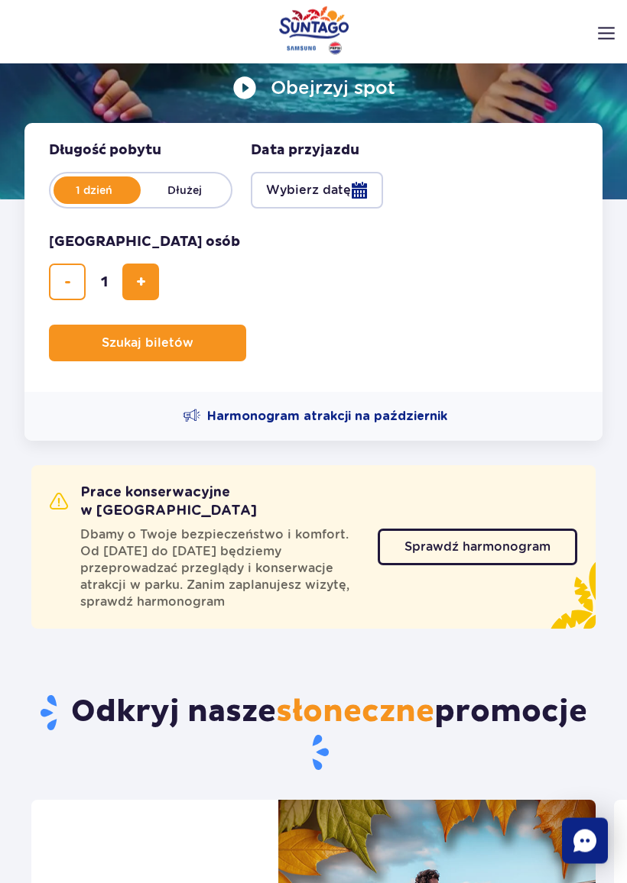
scroll to position [280, 0]
click at [145, 291] on button "dodaj bilet" at bounding box center [140, 282] width 37 height 37
type input "2"
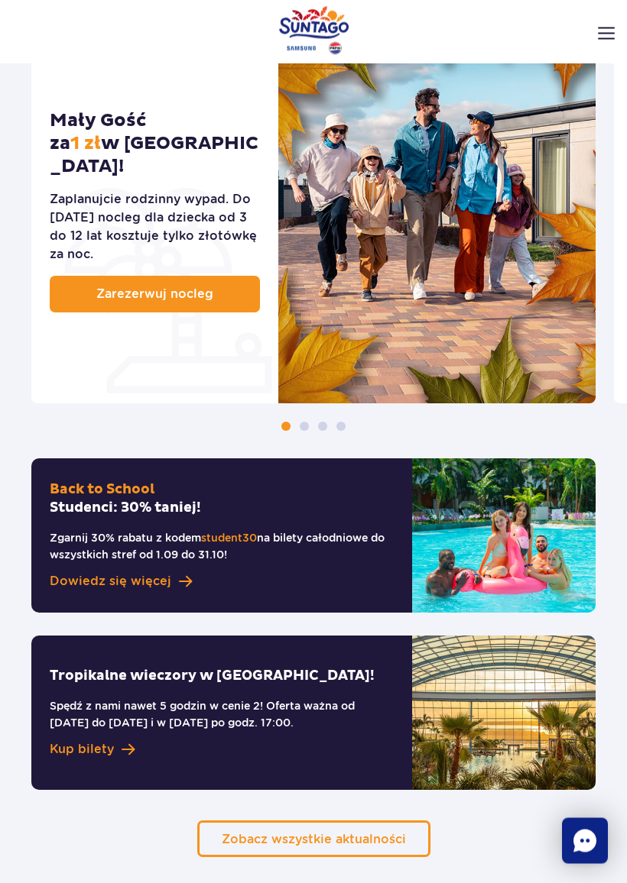
scroll to position [1062, 0]
click at [159, 572] on span "Dowiedz się więcej" at bounding box center [110, 581] width 121 height 18
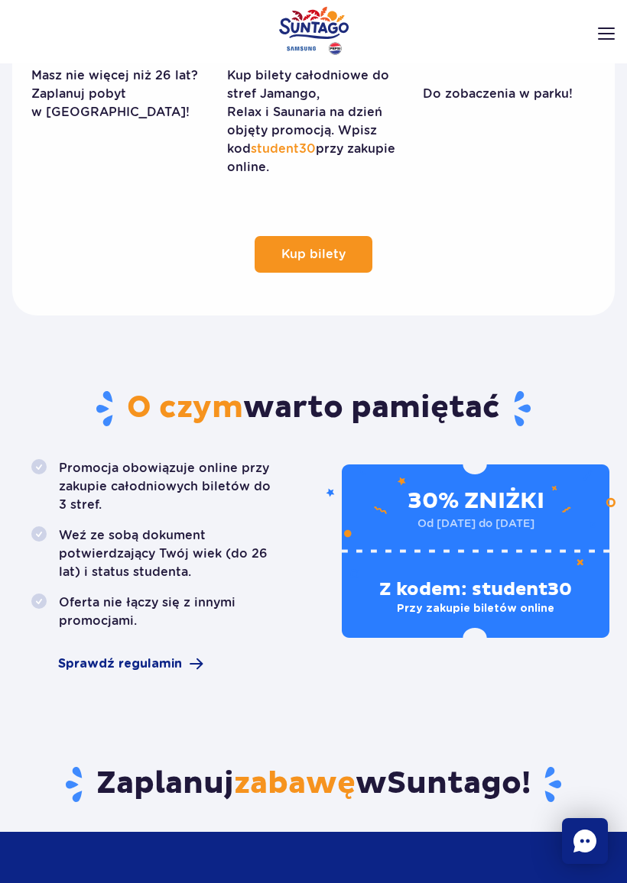
scroll to position [620, 0]
